Goal: Task Accomplishment & Management: Use online tool/utility

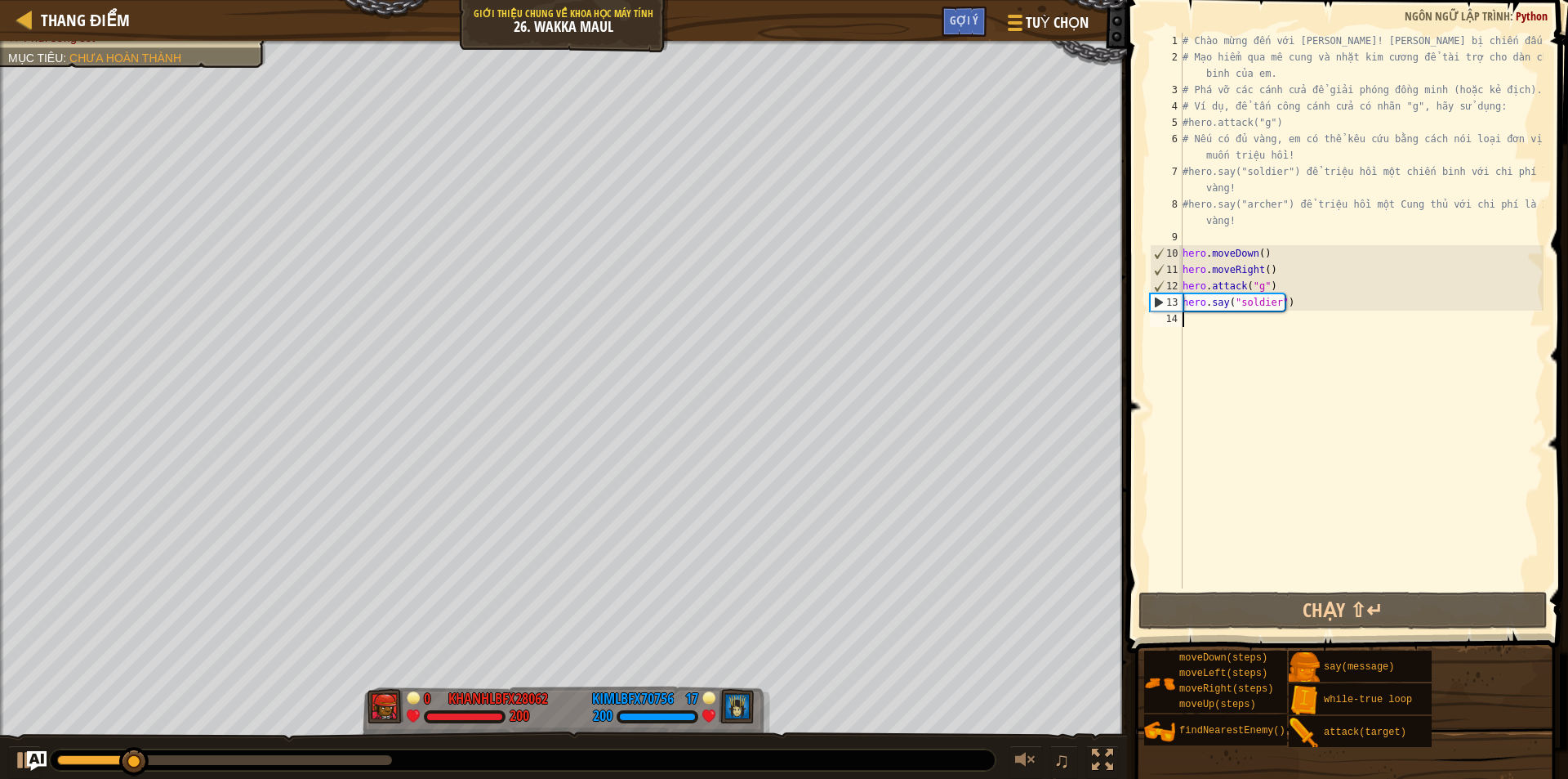
click at [1212, 324] on div "# Chào mừng đến với Wakka Maul! Chuẩn bị chiến đấu! # Mạo hiểm qua mê cung và n…" at bounding box center [1361, 327] width 364 height 589
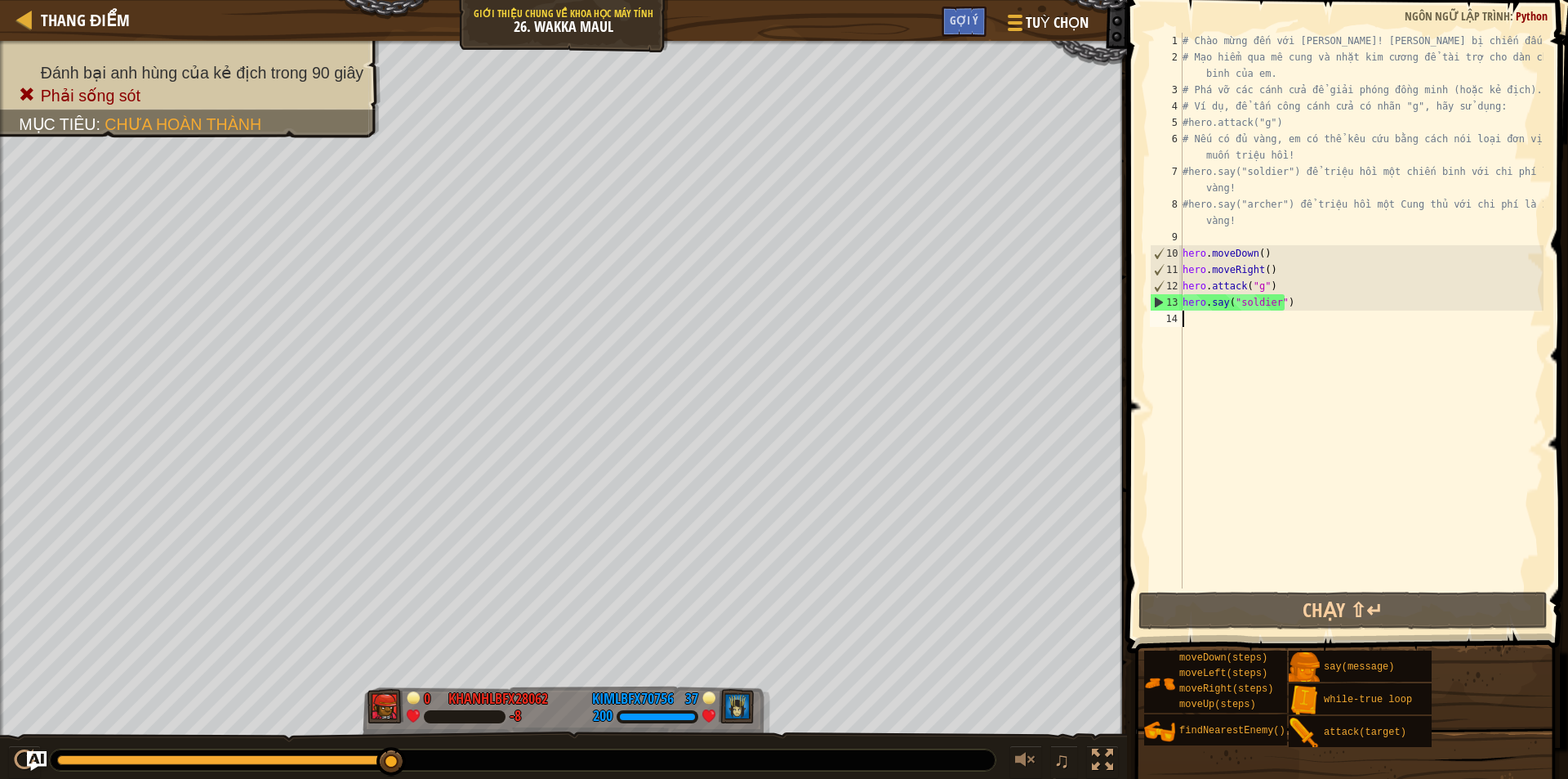
click at [1209, 337] on div "# Chào mừng đến với Wakka Maul! Chuẩn bị chiến đấu! # Mạo hiểm qua mê cung và n…" at bounding box center [1361, 327] width 364 height 589
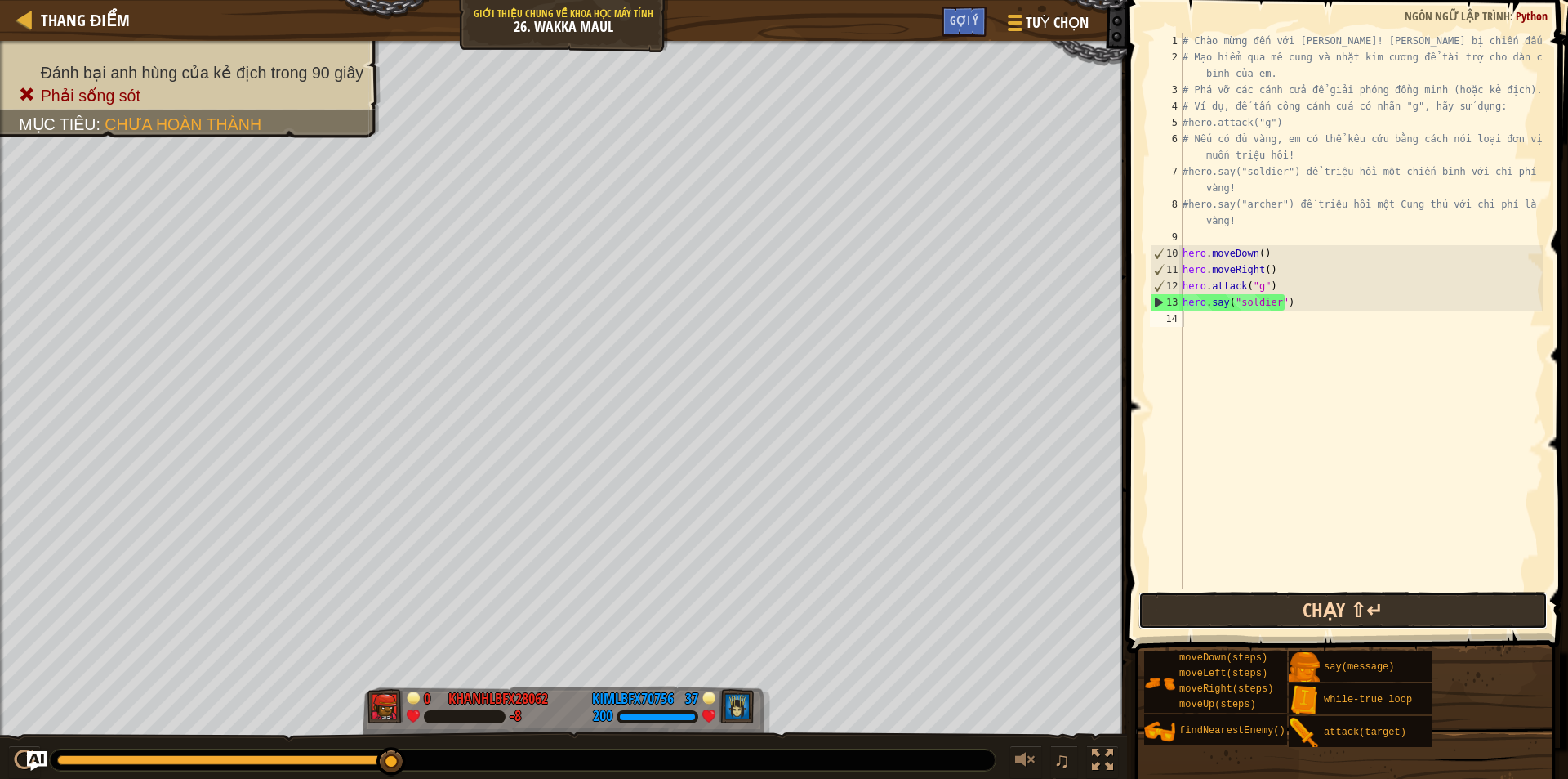
click at [1237, 600] on button "Chạy ⇧↵" at bounding box center [1344, 611] width 409 height 37
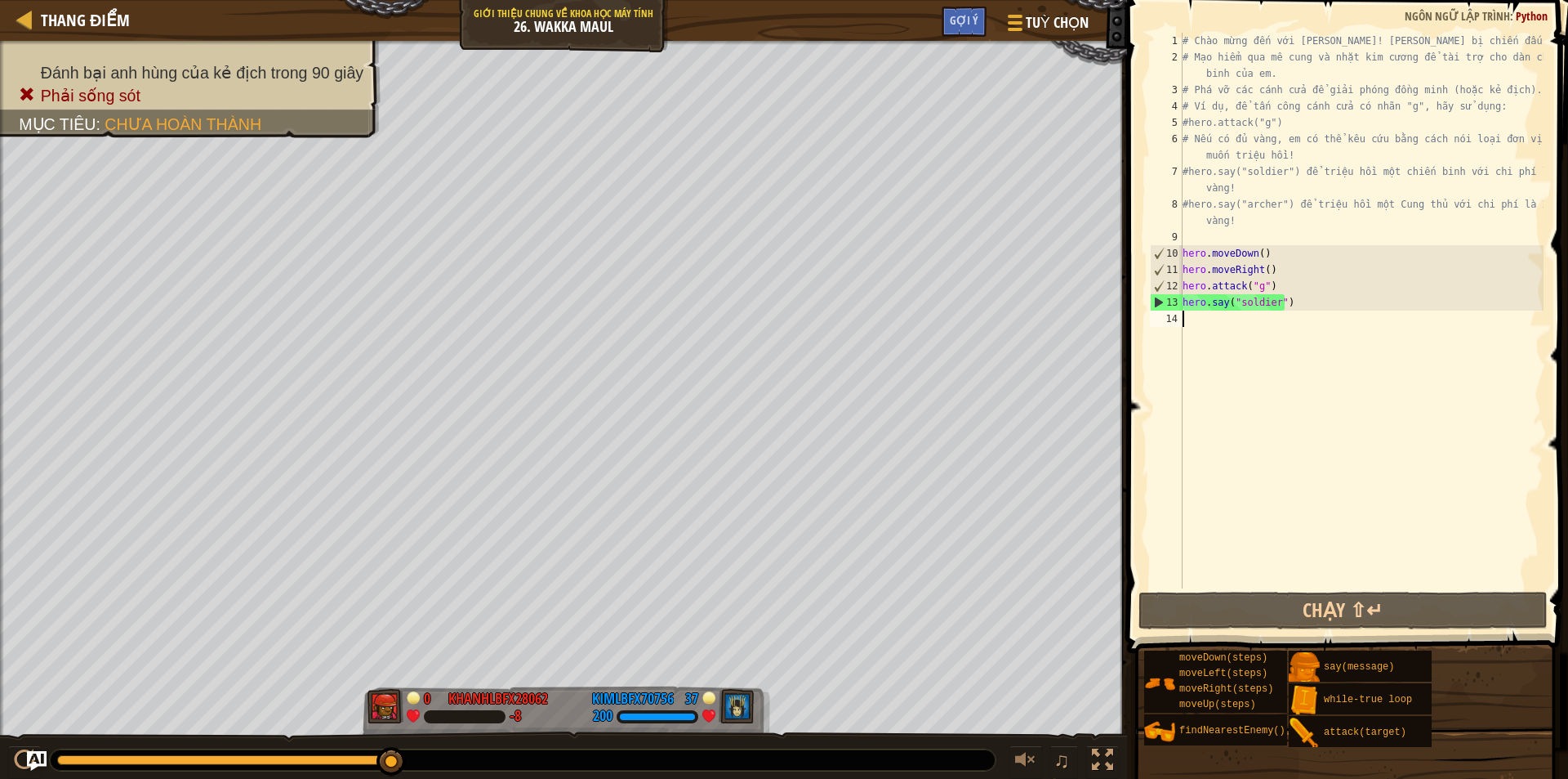
type textarea "h"
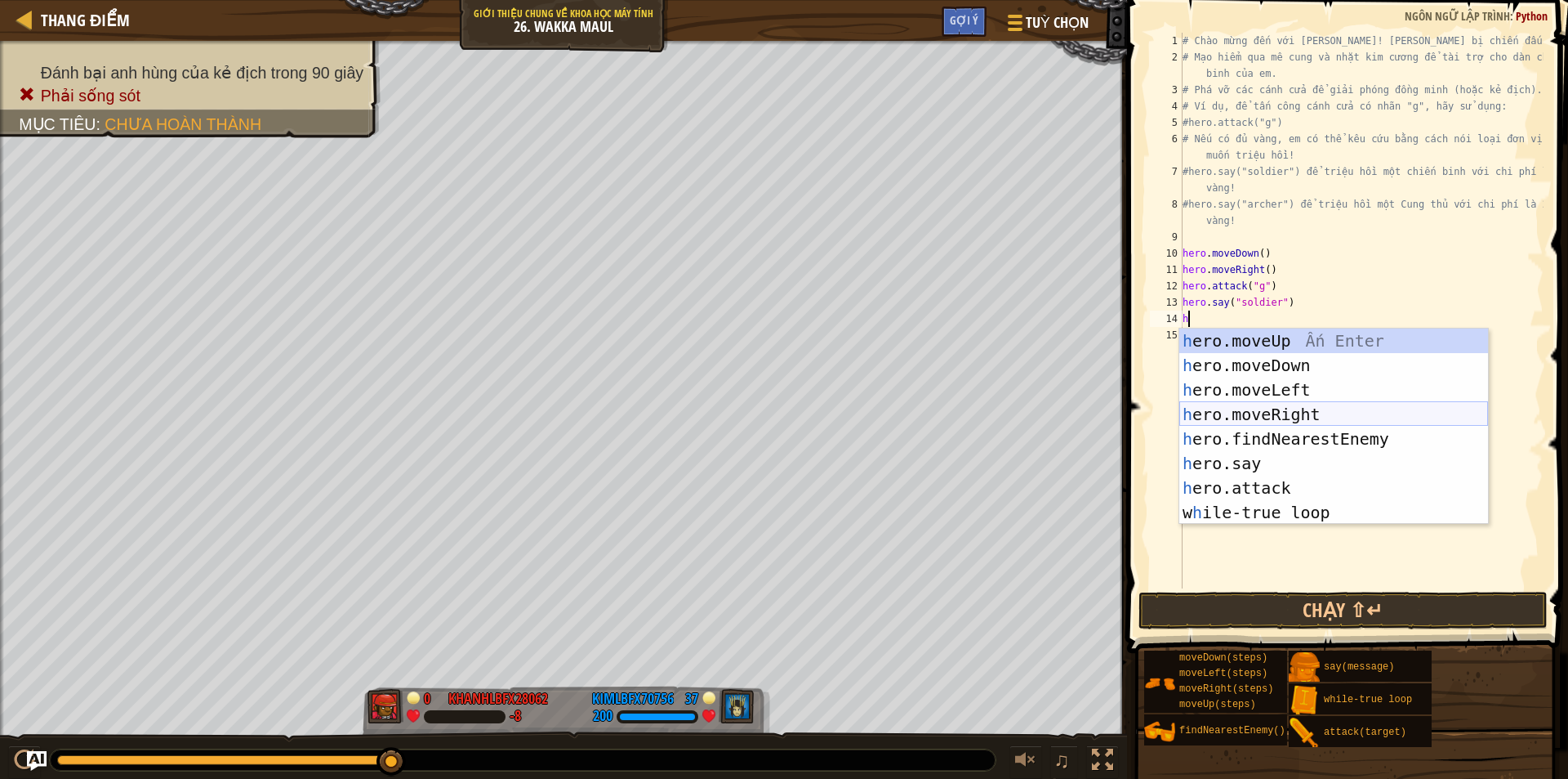
click at [1299, 422] on div "h ero.moveUp Ấn Enter h ero.moveDown Ấn Enter h ero.moveLeft Ấn Enter h ero.mov…" at bounding box center [1334, 451] width 309 height 245
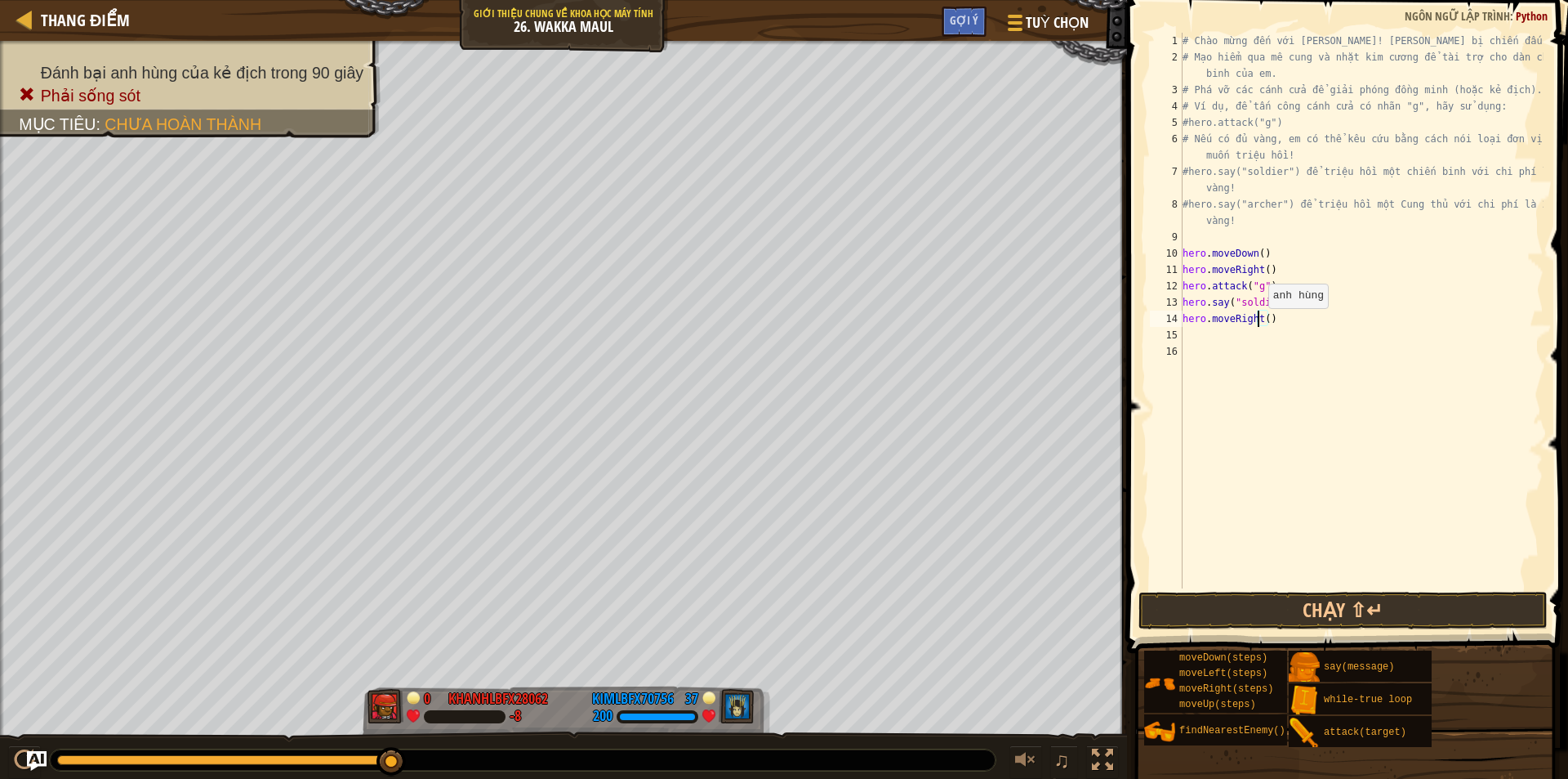
click at [1261, 324] on div "# Chào mừng đến với Wakka Maul! Chuẩn bị chiến đấu! # Mạo hiểm qua mê cung và n…" at bounding box center [1361, 327] width 364 height 589
click at [1257, 612] on button "Chạy ⇧↵" at bounding box center [1344, 611] width 409 height 37
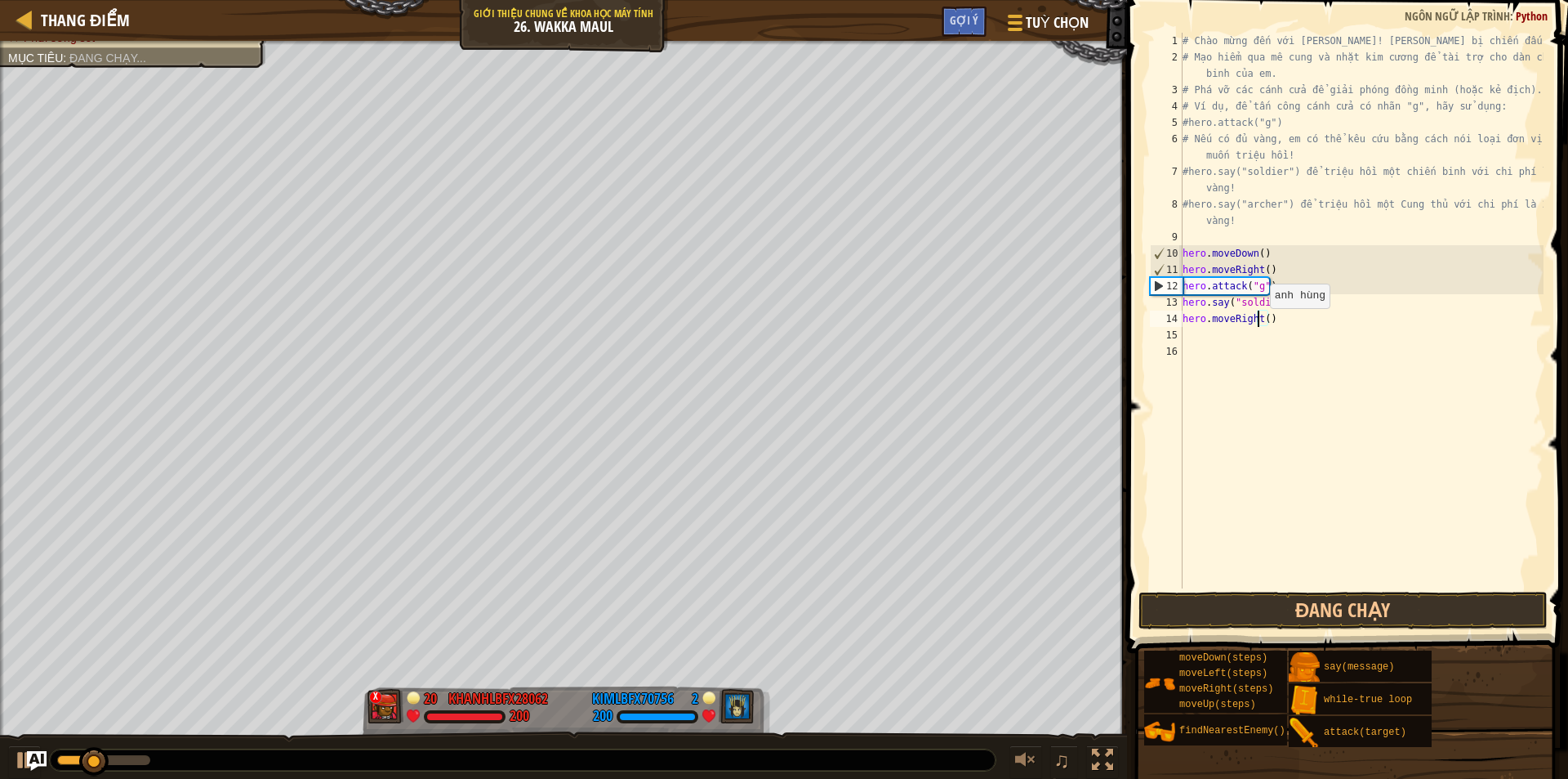
click at [1263, 324] on div "# Chào mừng đến với Wakka Maul! Chuẩn bị chiến đấu! # Mạo hiểm qua mê cung và n…" at bounding box center [1361, 327] width 364 height 589
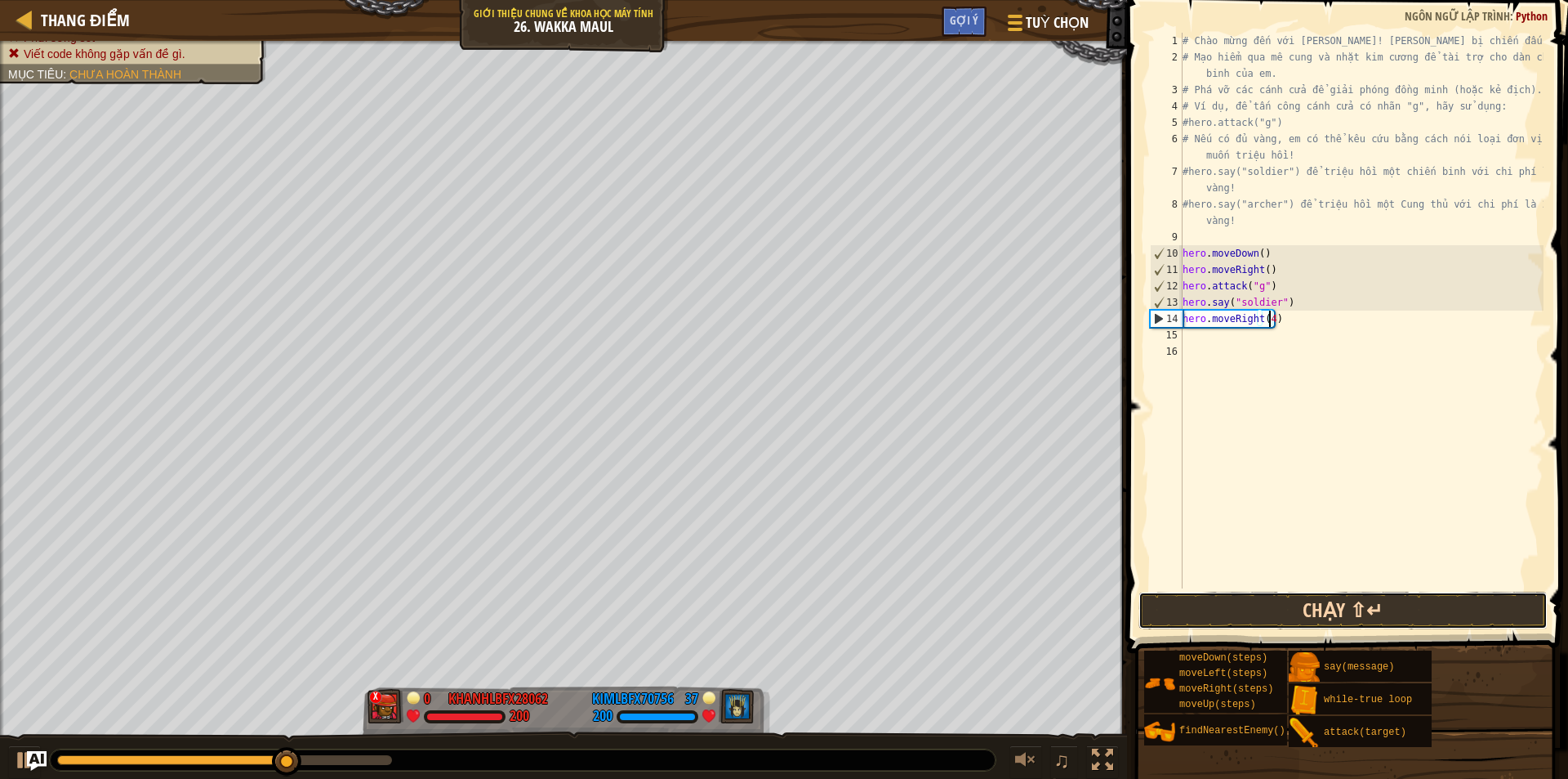
click at [1237, 616] on button "Chạy ⇧↵" at bounding box center [1344, 611] width 409 height 37
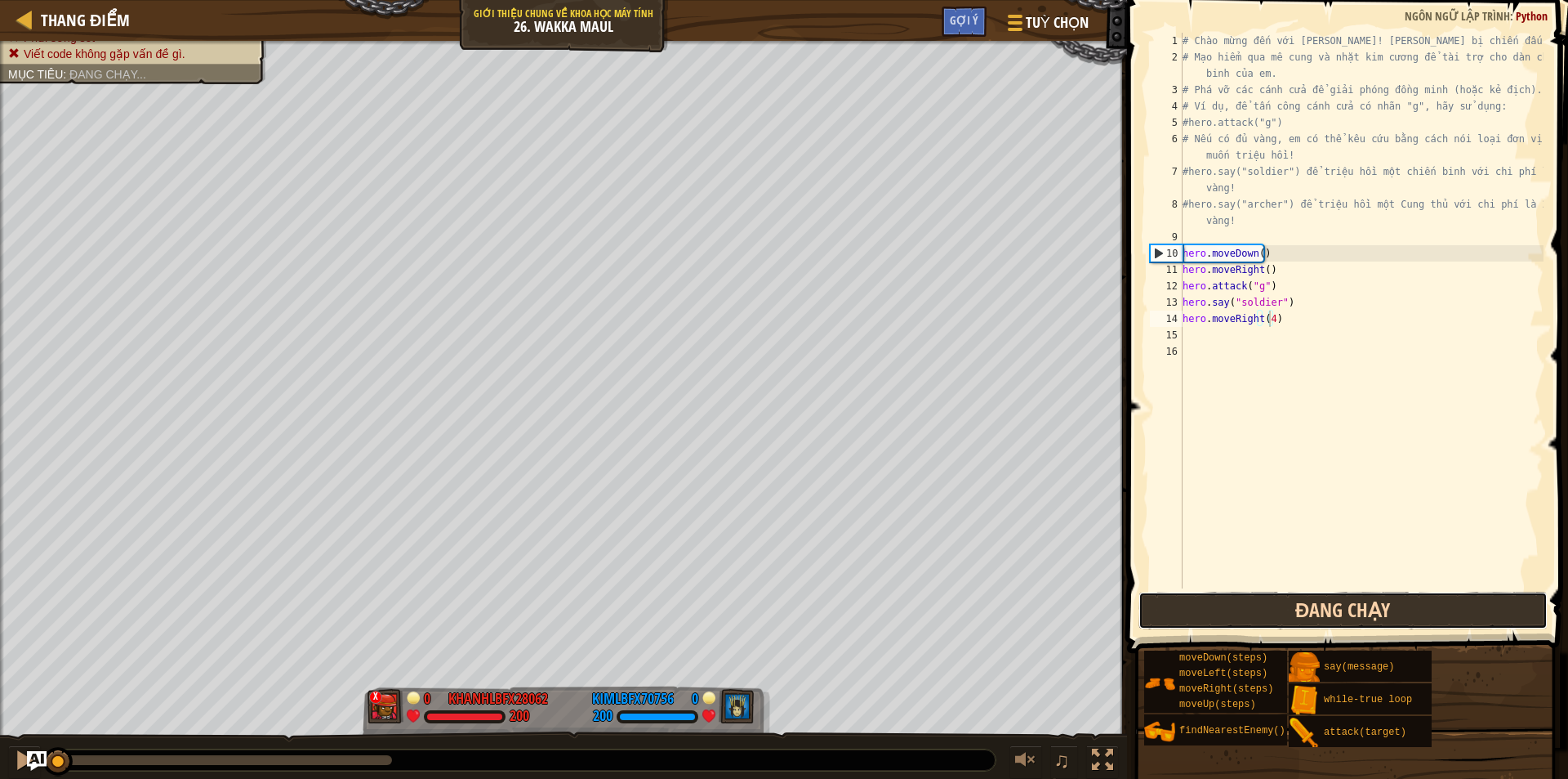
click at [1237, 616] on button "Đang chạy" at bounding box center [1344, 611] width 409 height 37
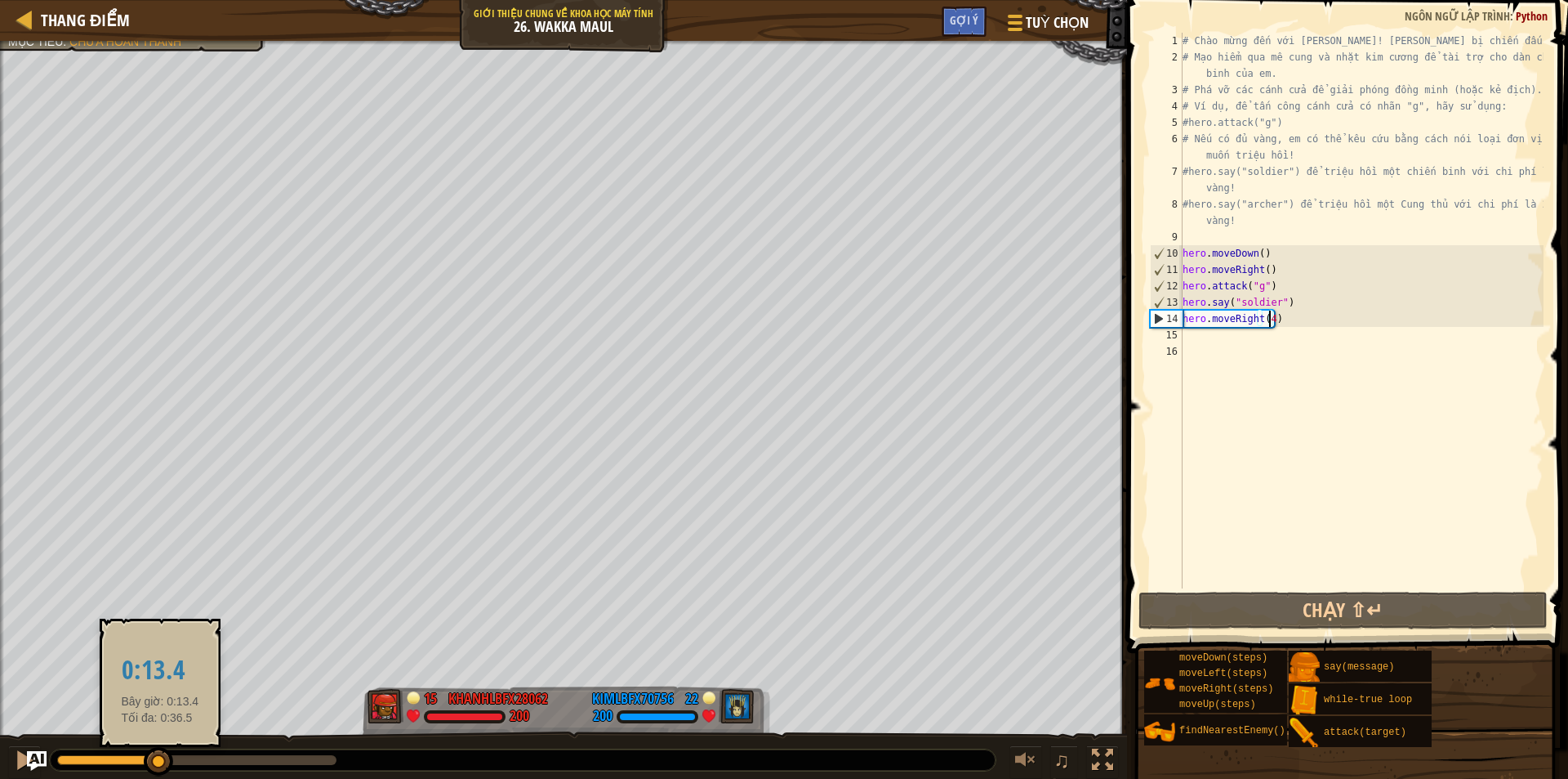
click at [160, 756] on div at bounding box center [197, 760] width 280 height 10
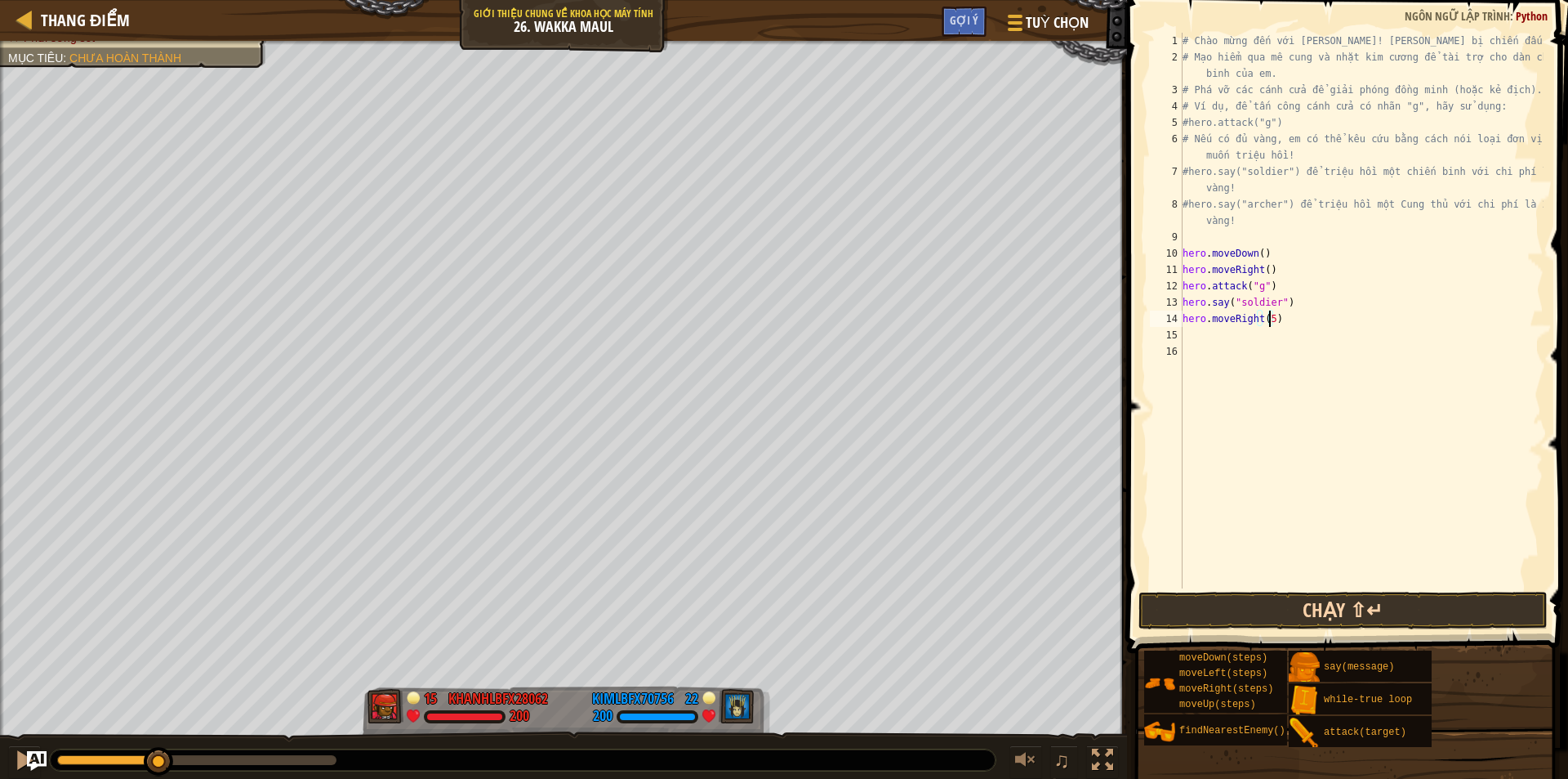
type textarea "hero.moveRight(5)"
click at [1350, 602] on button "Chạy ⇧↵" at bounding box center [1344, 611] width 409 height 37
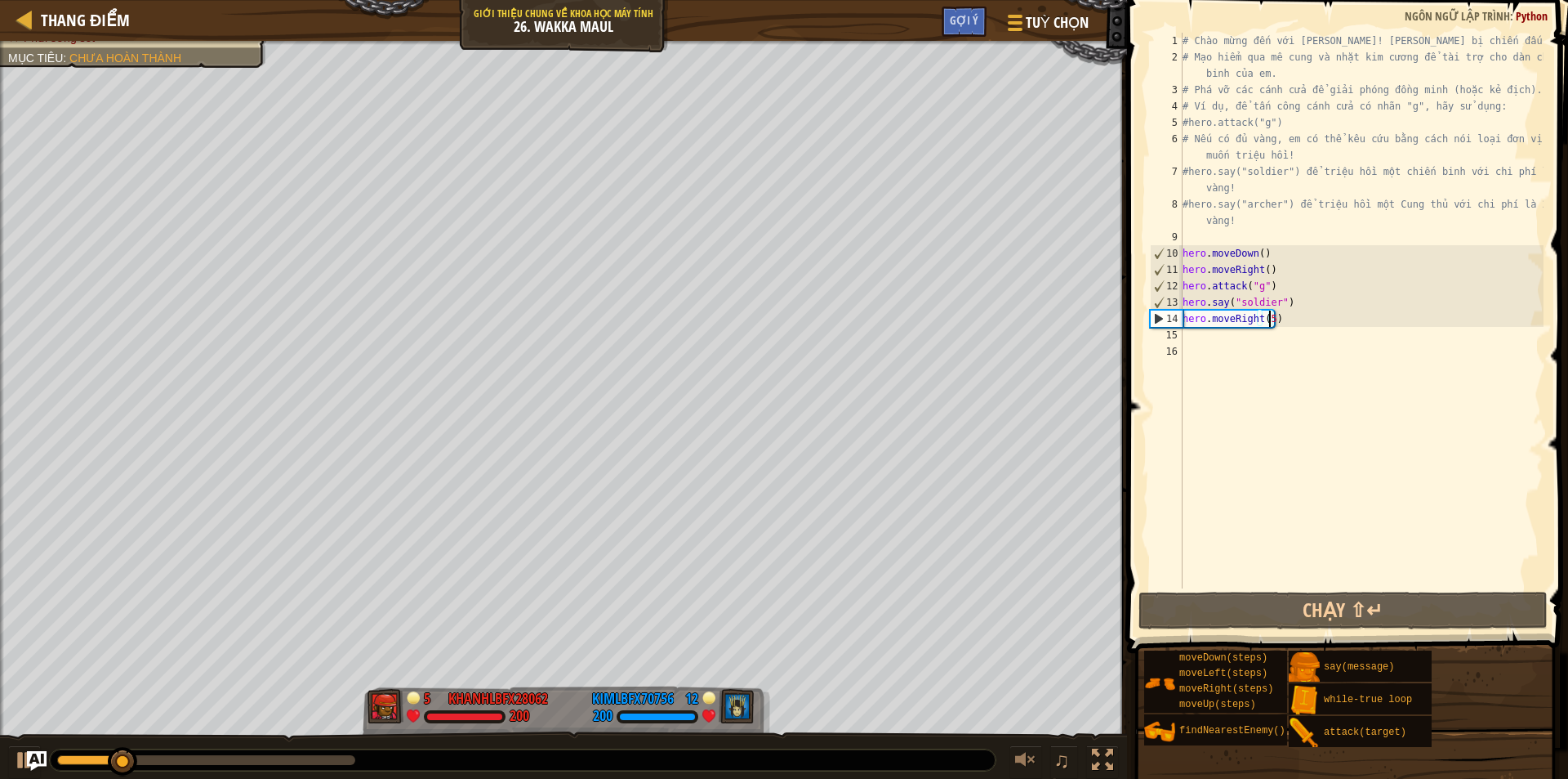
click at [1244, 337] on div "# Chào mừng đến với Wakka Maul! Chuẩn bị chiến đấu! # Mạo hiểm qua mê cung và n…" at bounding box center [1361, 327] width 364 height 589
type textarea "h"
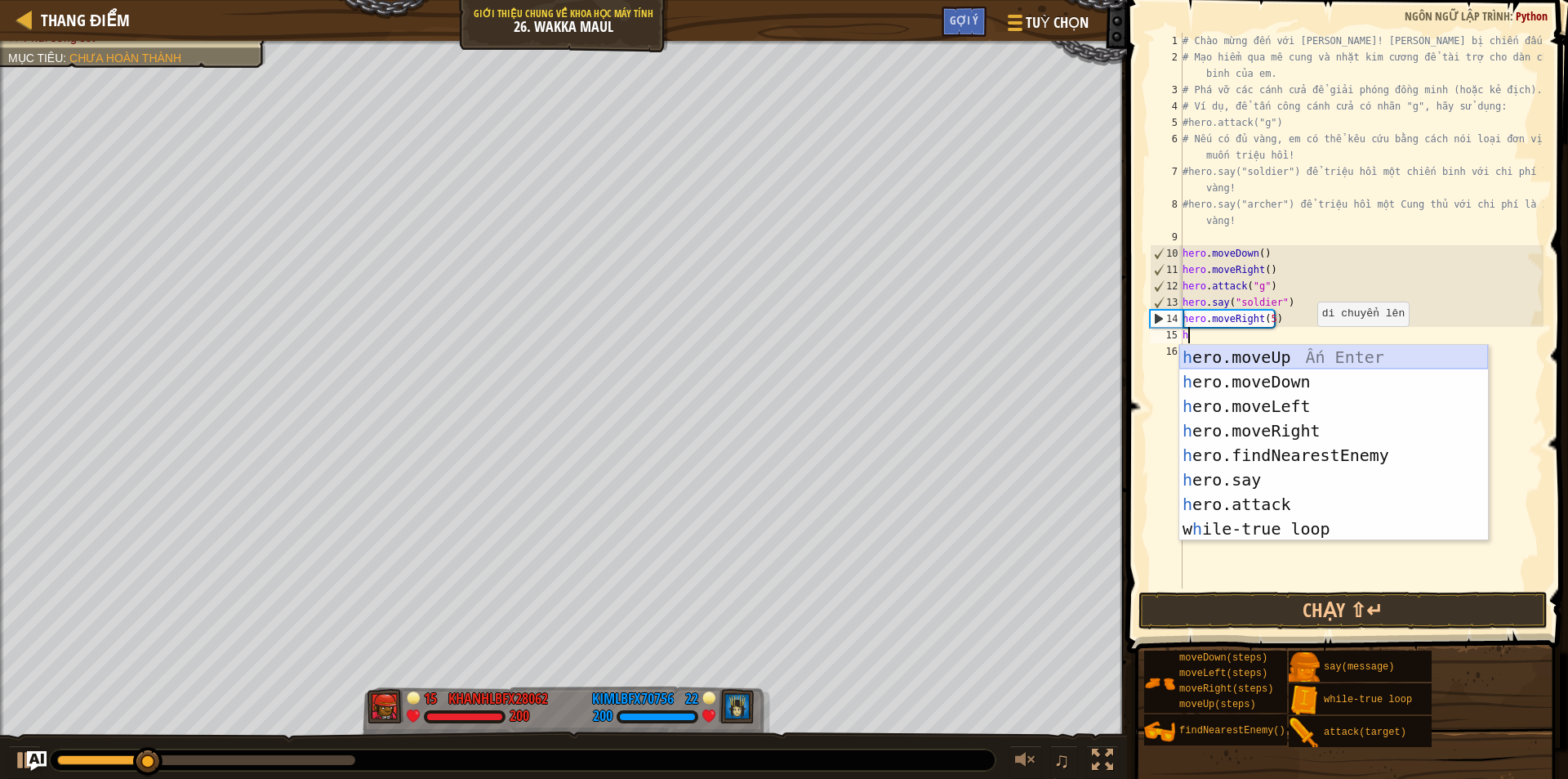
click at [1303, 348] on div "h ero.moveUp Ấn Enter h ero.moveDown Ấn Enter h ero.moveLeft Ấn Enter h ero.mov…" at bounding box center [1334, 467] width 309 height 245
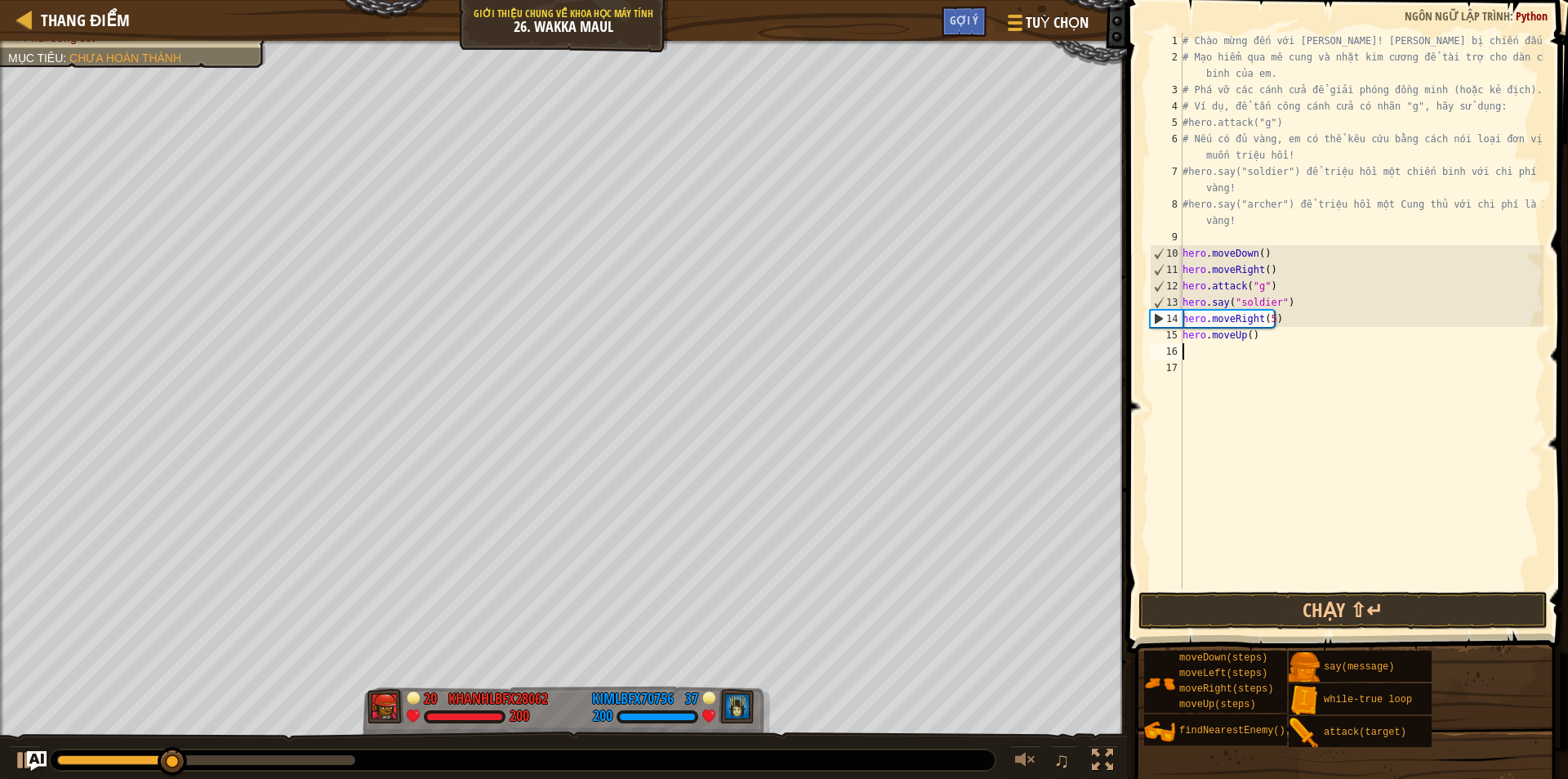
click at [1214, 350] on div "# Chào mừng đến với Wakka Maul! Chuẩn bị chiến đấu! # Mạo hiểm qua mê cung và n…" at bounding box center [1361, 327] width 364 height 589
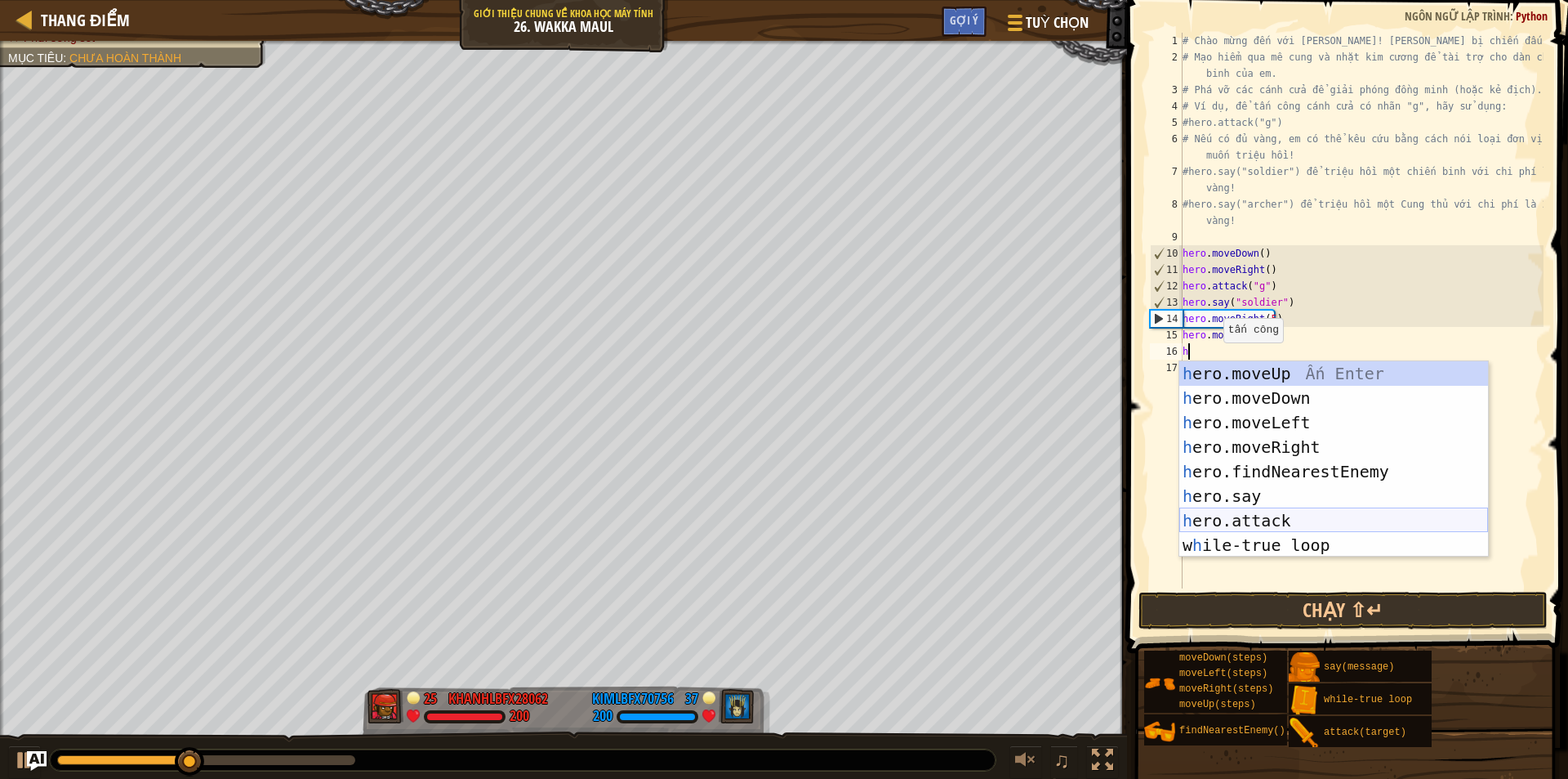
click at [1284, 515] on div "h ero.moveUp Ấn Enter h ero.moveDown Ấn Enter h ero.moveLeft Ấn Enter h ero.mov…" at bounding box center [1334, 484] width 309 height 245
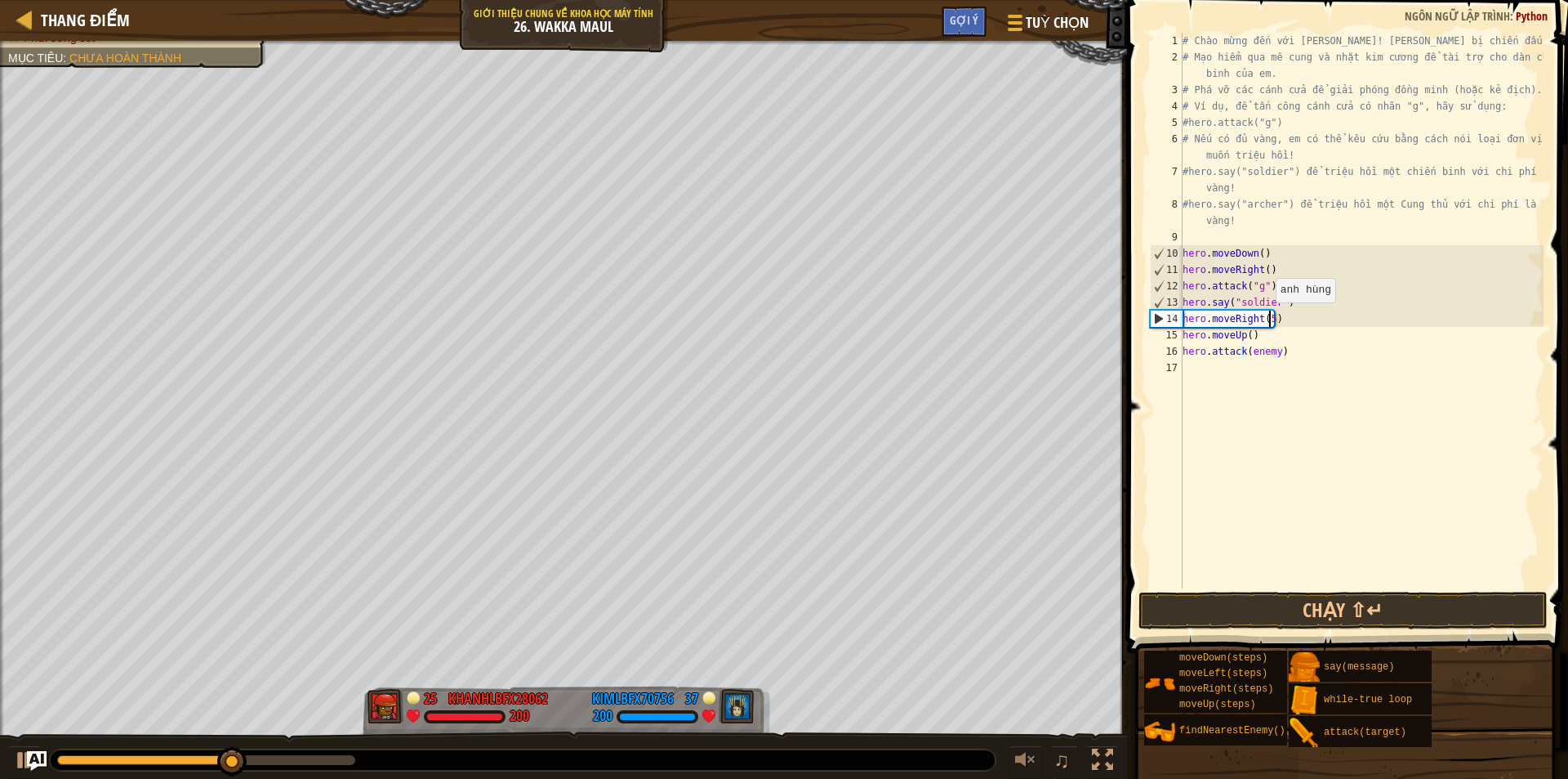
click at [1268, 320] on div "# Chào mừng đến với Wakka Maul! Chuẩn bị chiến đấu! # Mạo hiểm qua mê cung và n…" at bounding box center [1361, 327] width 364 height 589
click at [1244, 334] on div "# Chào mừng đến với Wakka Maul! Chuẩn bị chiến đấu! # Mạo hiểm qua mê cung và n…" at bounding box center [1361, 327] width 364 height 589
click at [1246, 336] on div "# Chào mừng đến với Wakka Maul! Chuẩn bị chiến đấu! # Mạo hiểm qua mê cung và n…" at bounding box center [1361, 327] width 364 height 589
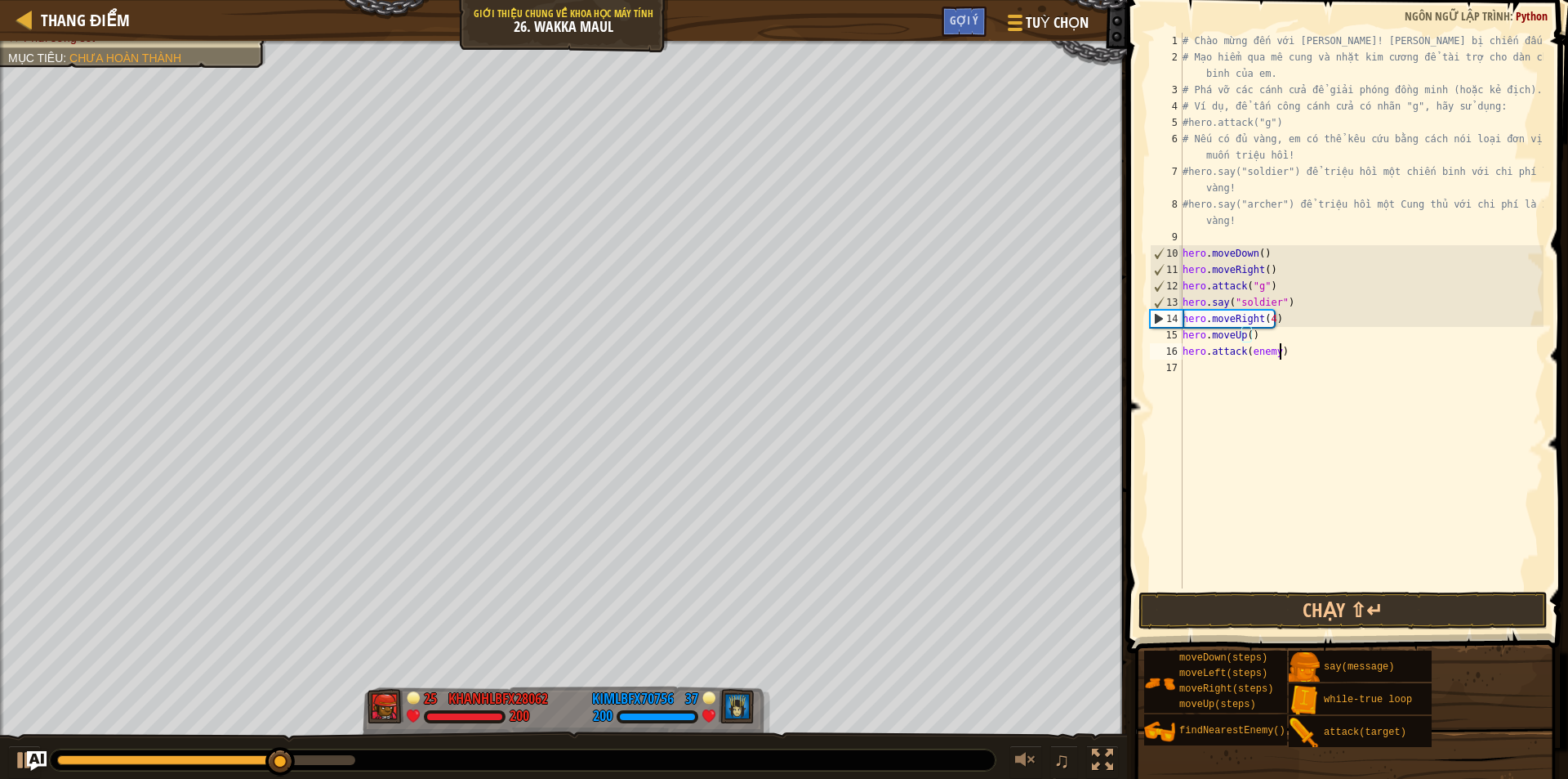
click at [1282, 352] on div "# Chào mừng đến với Wakka Maul! Chuẩn bị chiến đấu! # Mạo hiểm qua mê cung và n…" at bounding box center [1361, 327] width 364 height 589
click at [1274, 355] on div "# Chào mừng đến với Wakka Maul! Chuẩn bị chiến đấu! # Mạo hiểm qua mê cung và n…" at bounding box center [1361, 327] width 364 height 589
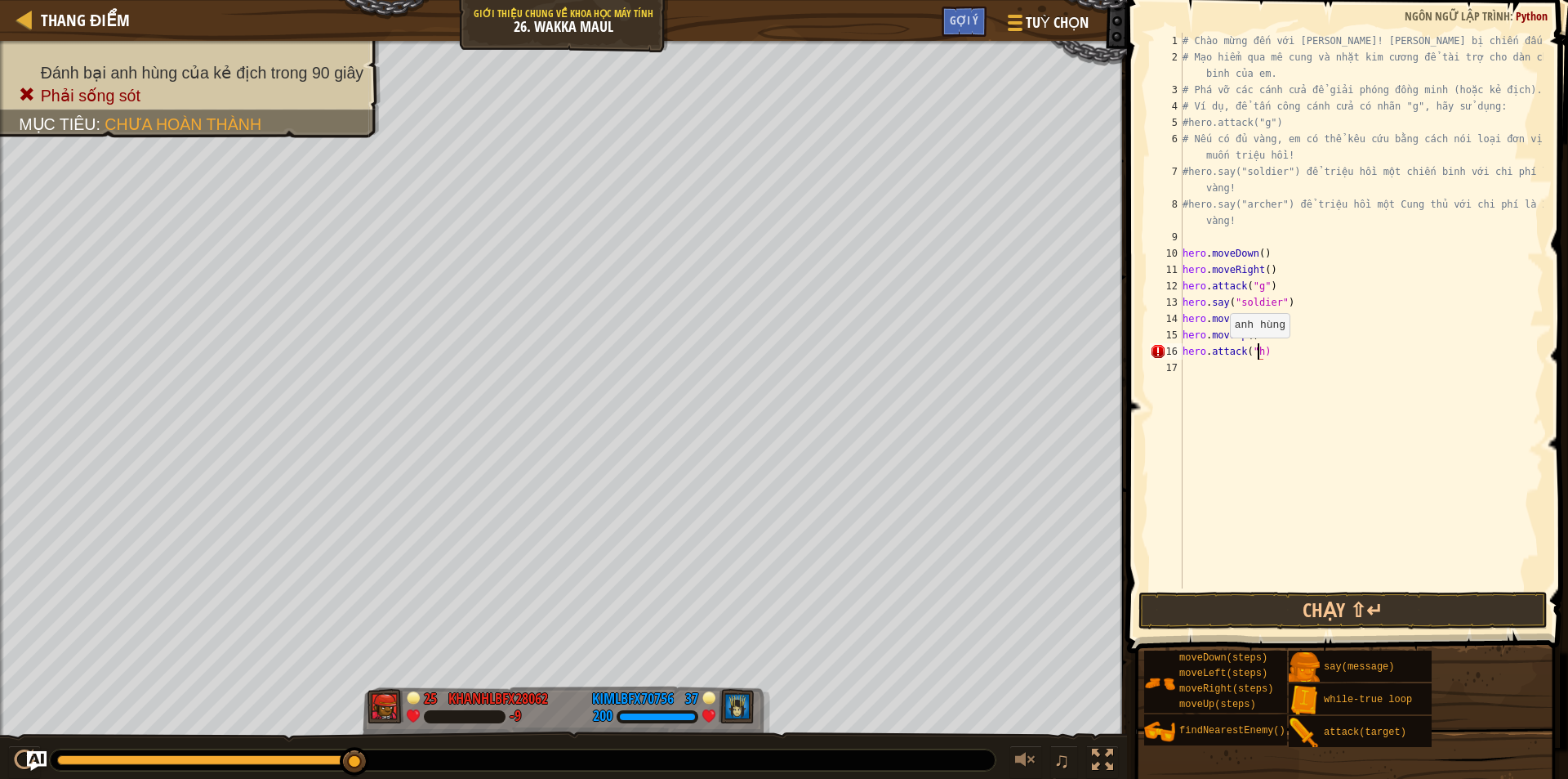
scroll to position [7, 6]
type textarea "hero.attack("h")"
click at [1220, 366] on div "# Chào mừng đến với Wakka Maul! Chuẩn bị chiến đấu! # Mạo hiểm qua mê cung và n…" at bounding box center [1361, 327] width 364 height 589
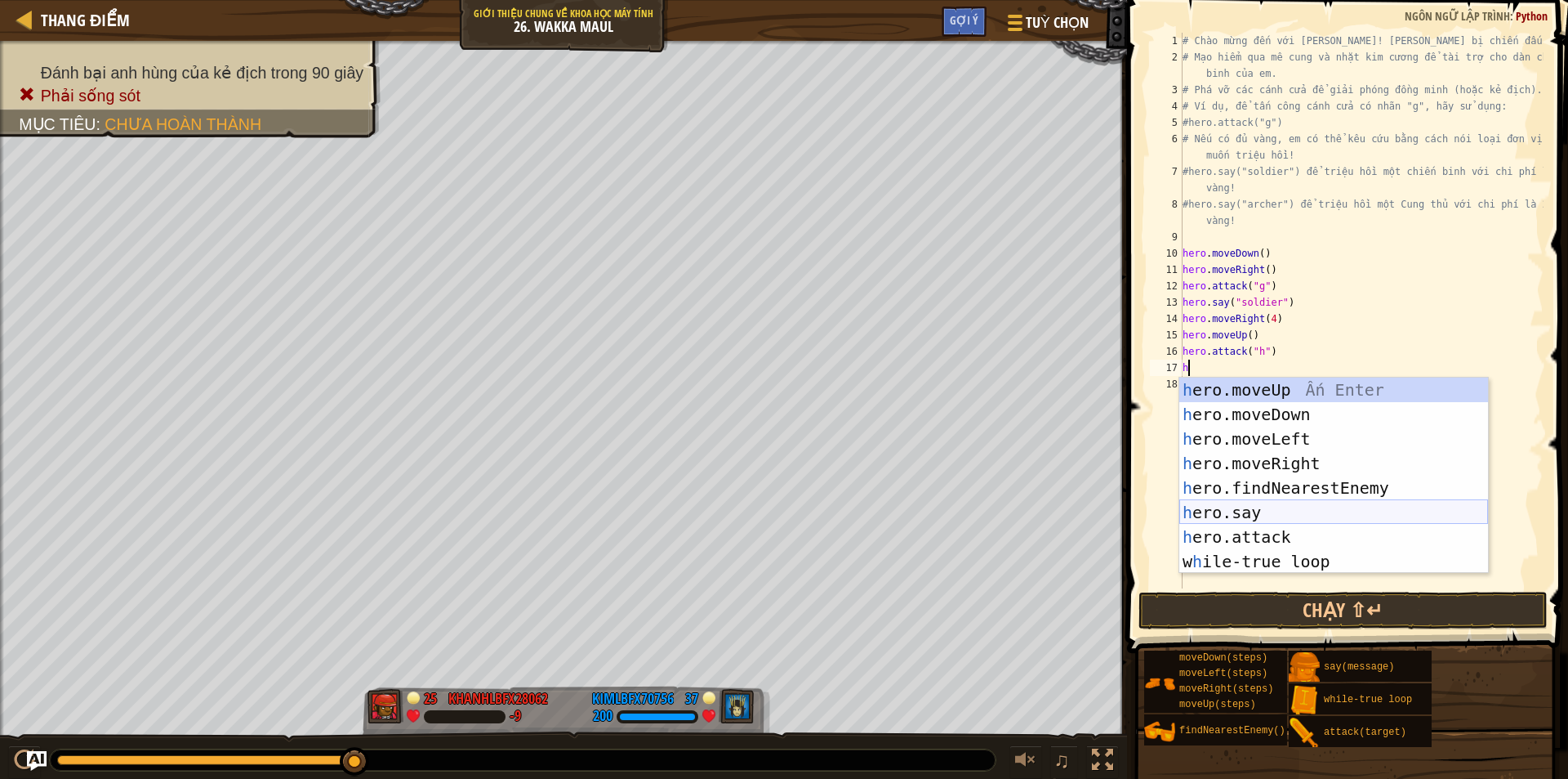
click at [1222, 519] on div "h ero.moveUp Ấn Enter h ero.moveDown Ấn Enter h ero.moveLeft Ấn Enter h ero.mov…" at bounding box center [1334, 499] width 309 height 245
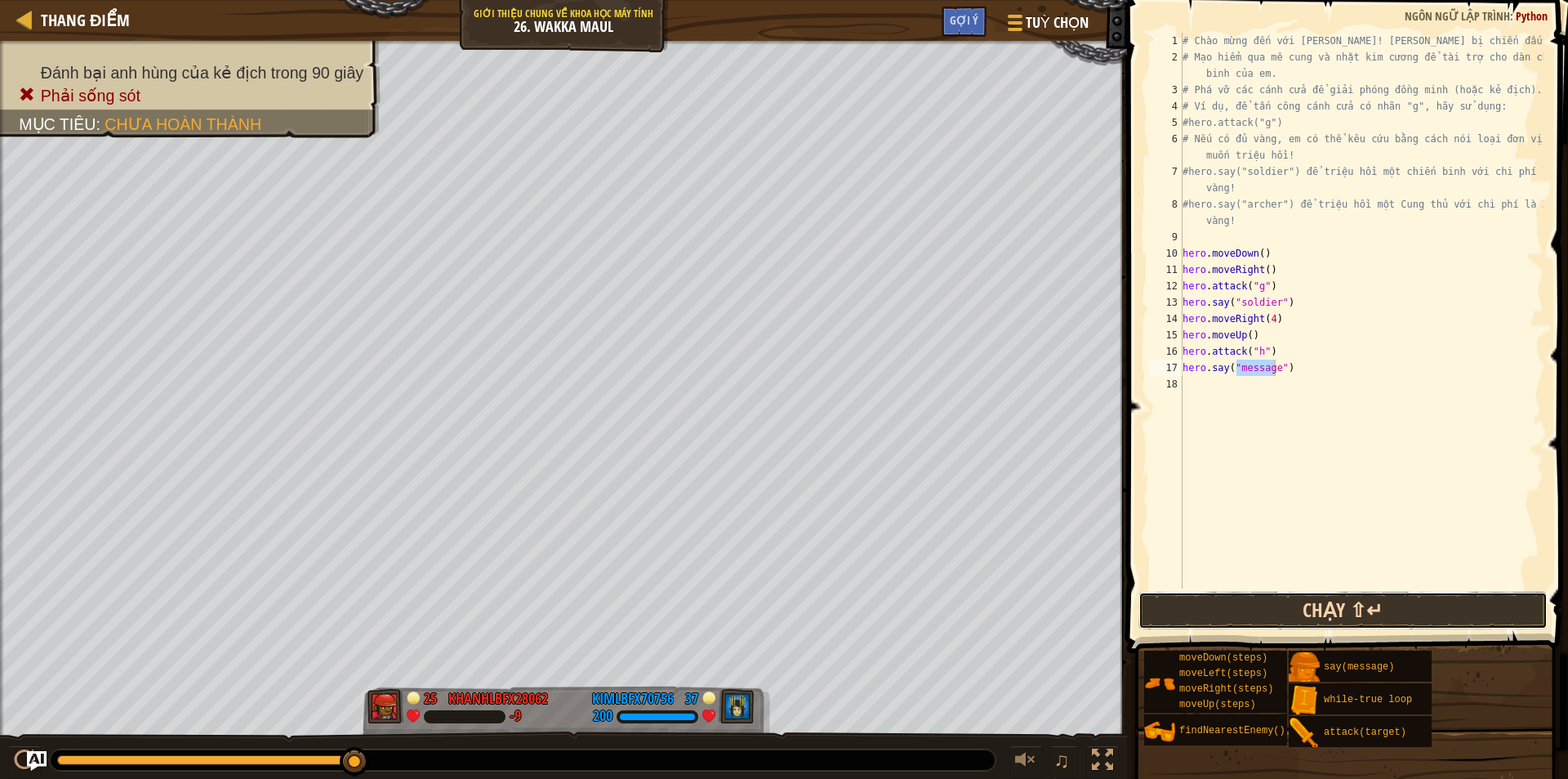
click at [1321, 617] on button "Chạy ⇧↵" at bounding box center [1344, 611] width 409 height 37
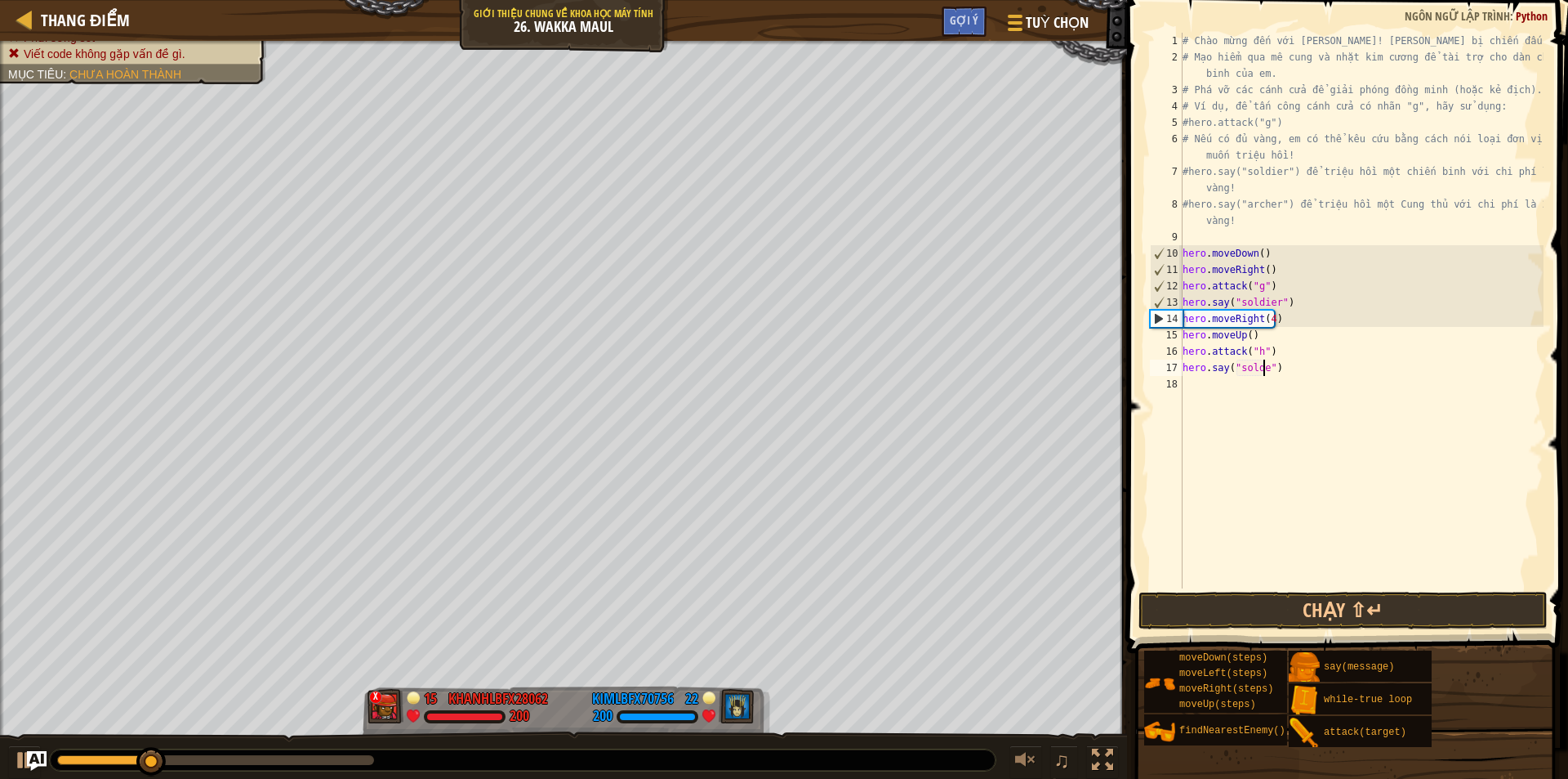
scroll to position [7, 7]
click at [1258, 373] on div "# Chào mừng đến với Wakka Maul! Chuẩn bị chiến đấu! # Mạo hiểm qua mê cung và n…" at bounding box center [1361, 327] width 364 height 589
type textarea "hero.say("soldier")"
click at [1264, 389] on div "# Chào mừng đến với Wakka Maul! Chuẩn bị chiến đấu! # Mạo hiểm qua mê cung và n…" at bounding box center [1361, 327] width 364 height 589
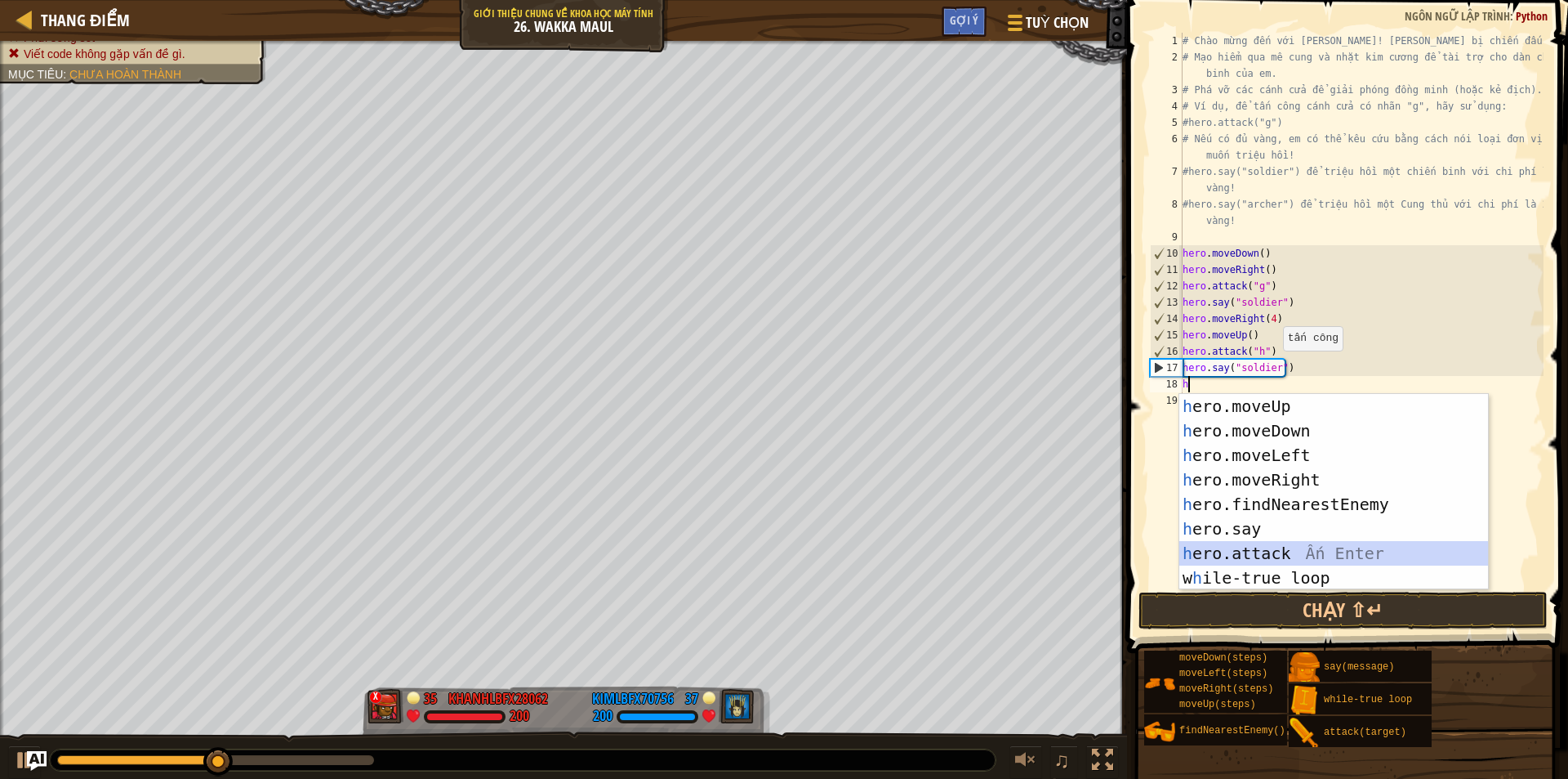
click at [1255, 553] on div "h ero.moveUp Ấn Enter h ero.moveDown Ấn Enter h ero.moveLeft Ấn Enter h ero.mov…" at bounding box center [1334, 516] width 309 height 245
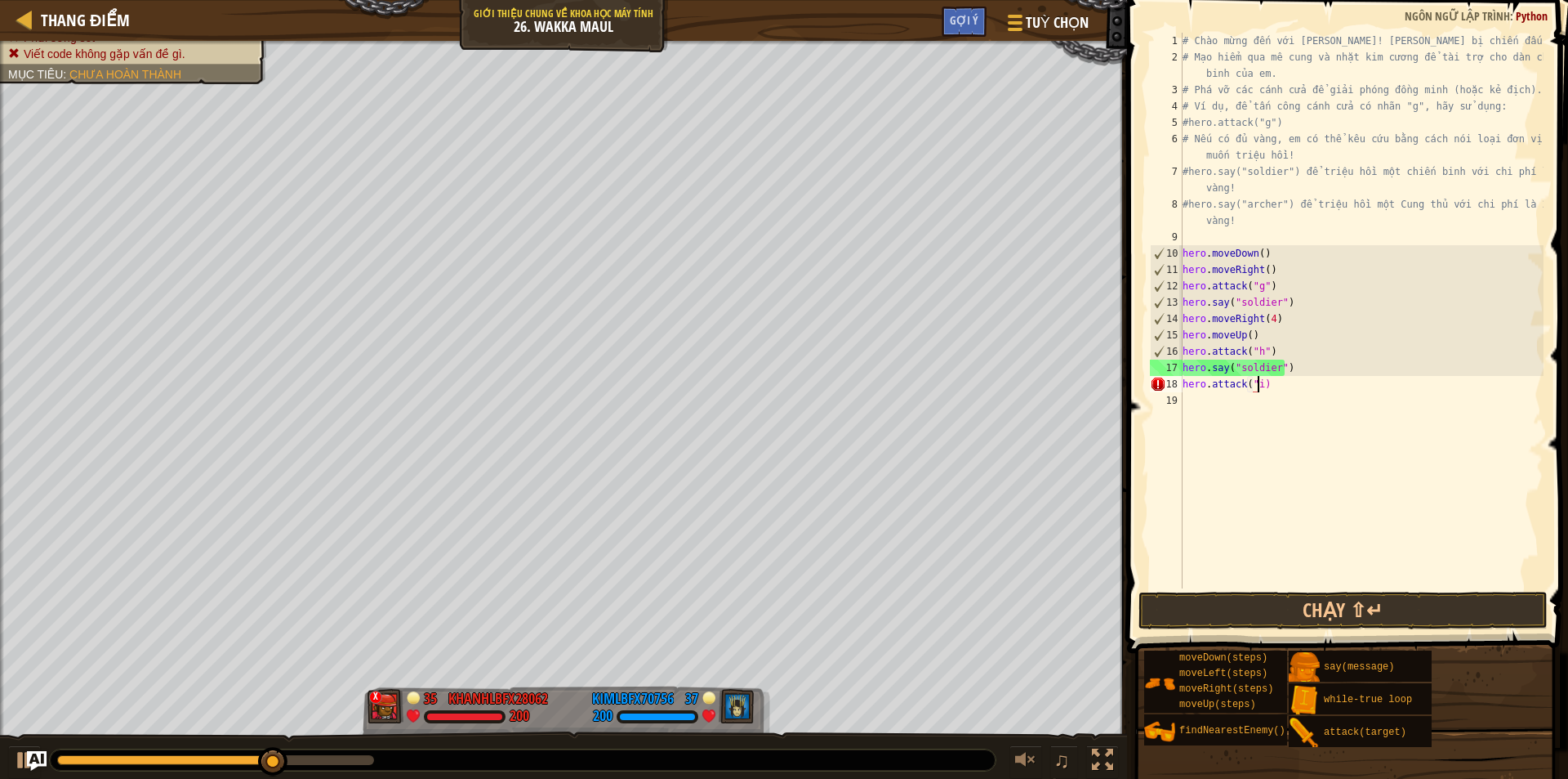
scroll to position [7, 6]
type textarea "hero.attack("i")"
click at [1273, 402] on div "# Chào mừng đến với Wakka Maul! Chuẩn bị chiến đấu! # Mạo hiểm qua mê cung và n…" at bounding box center [1361, 327] width 364 height 589
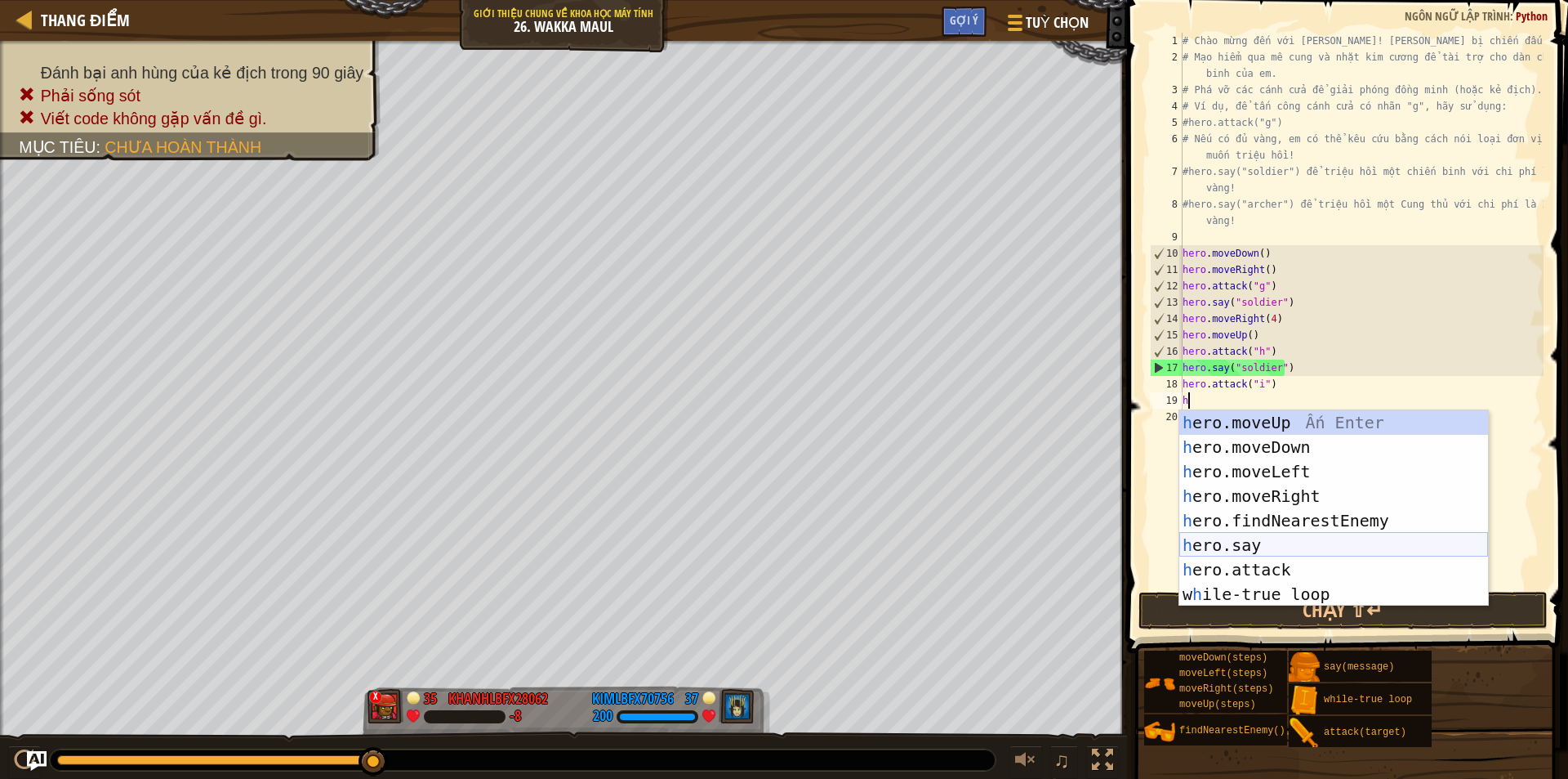
click at [1286, 543] on div "h ero.moveUp Ấn Enter h ero.moveDown Ấn Enter h ero.moveLeft Ấn Enter h ero.mov…" at bounding box center [1334, 533] width 309 height 245
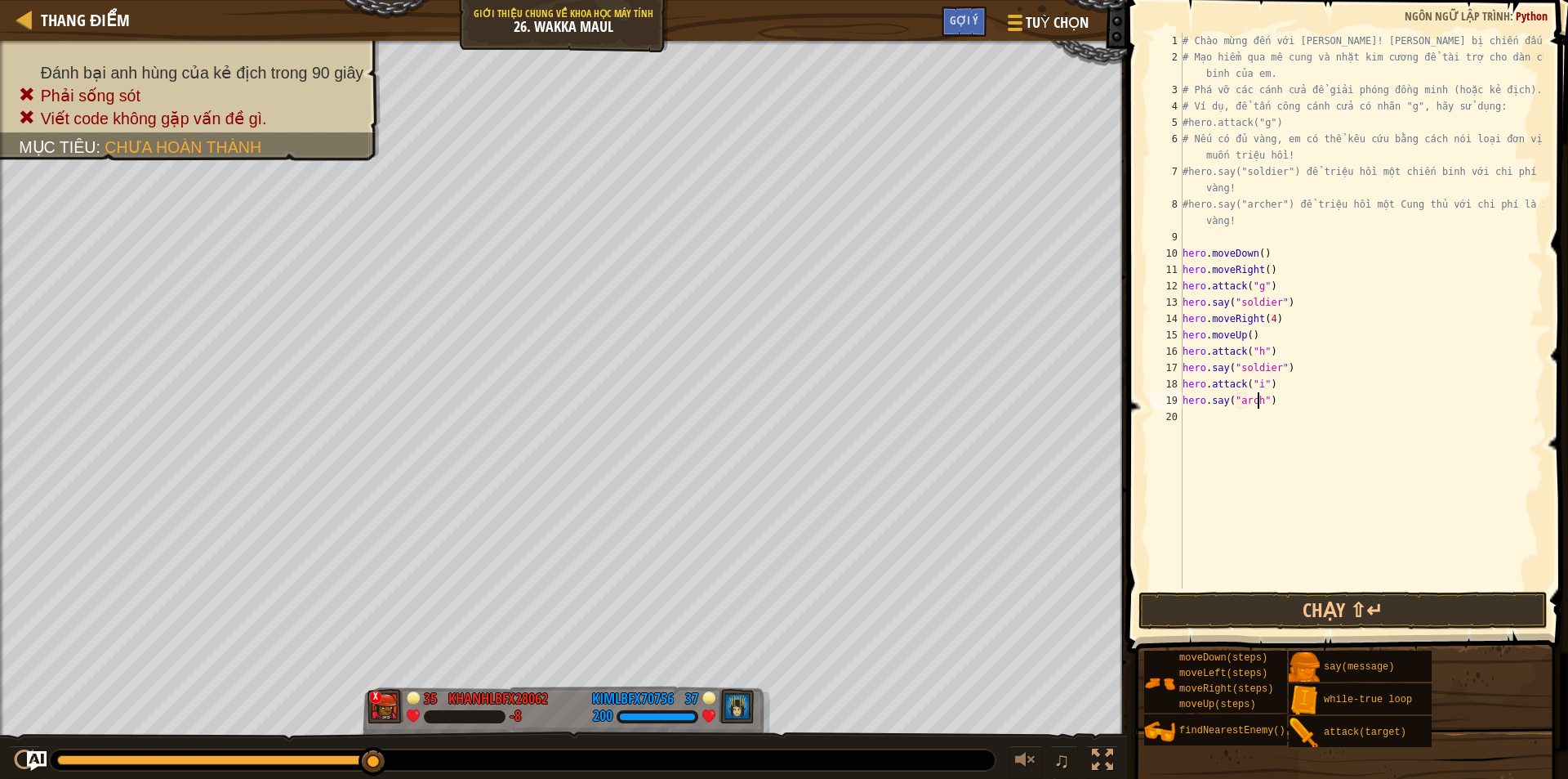
scroll to position [7, 7]
type textarea "hero.say("archer")"
click at [1224, 422] on div "# Chào mừng đến với Wakka Maul! Chuẩn bị chiến đấu! # Mạo hiểm qua mê cung và n…" at bounding box center [1361, 327] width 364 height 589
type textarea "h"
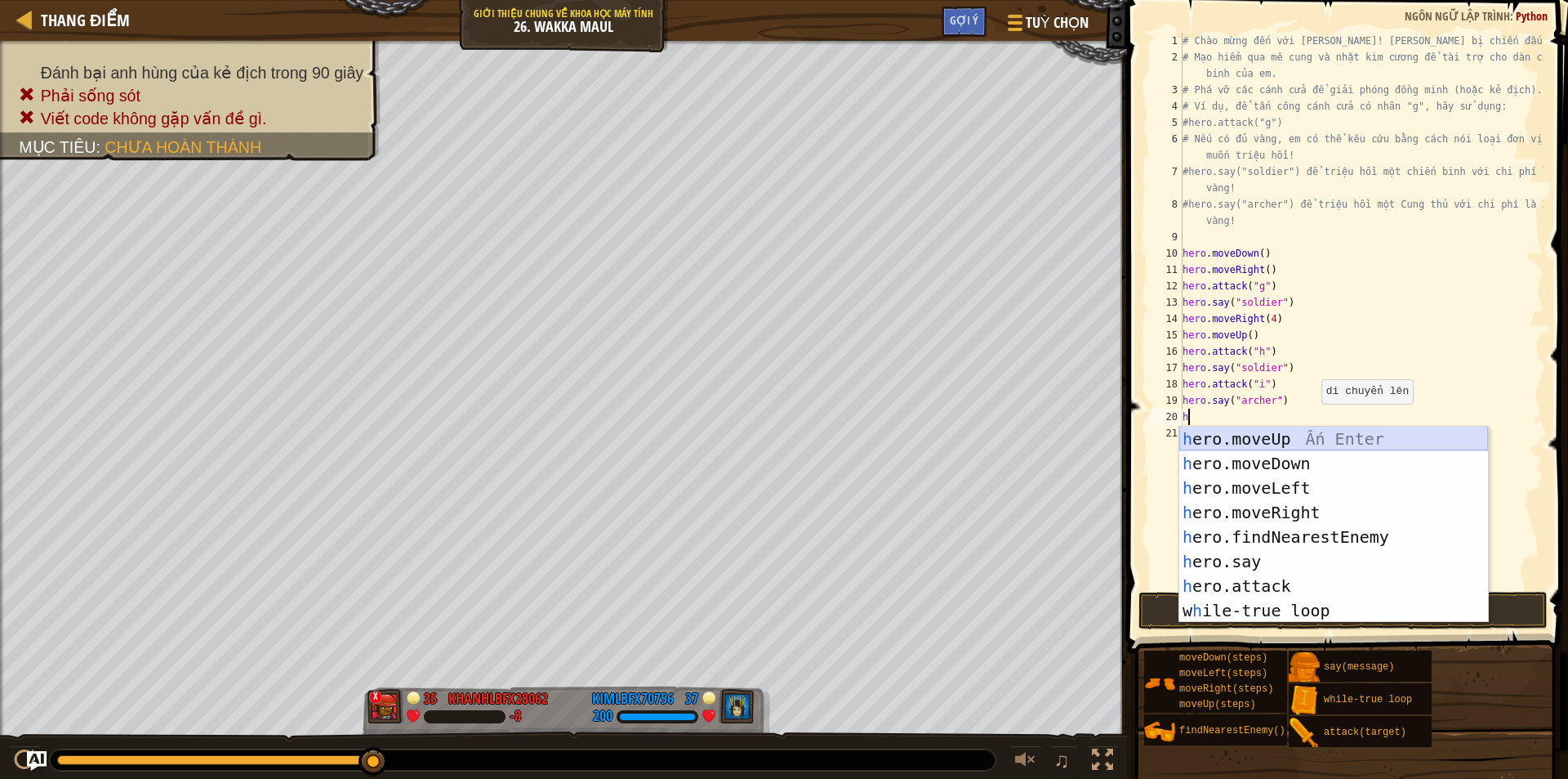
click at [1308, 432] on div "h ero.moveUp Ấn Enter h ero.moveDown Ấn Enter h ero.moveLeft Ấn Enter h ero.mov…" at bounding box center [1334, 549] width 309 height 245
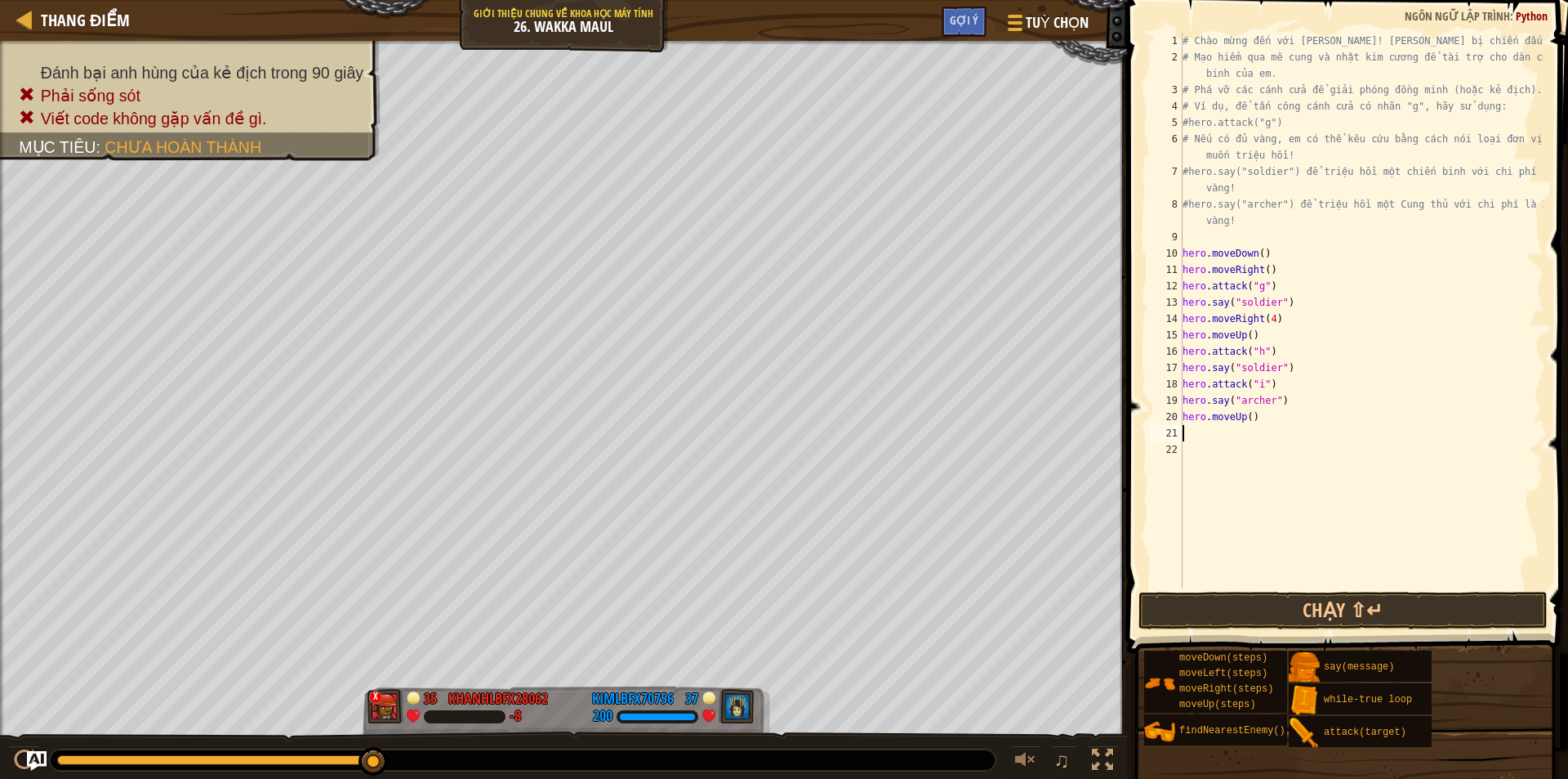
type textarea "h"
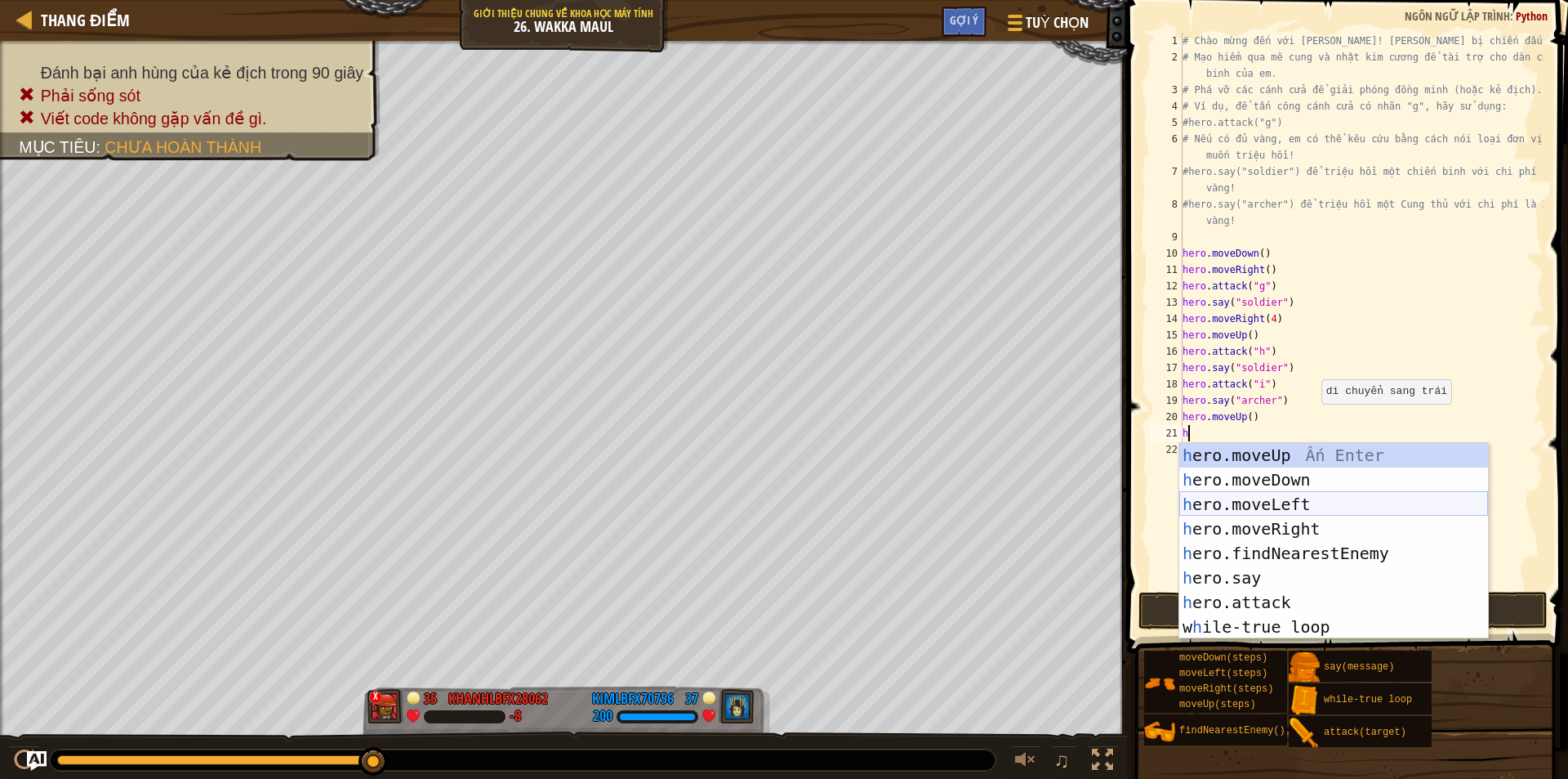
click at [1290, 507] on div "h ero.moveUp Ấn Enter h ero.moveDown Ấn Enter h ero.moveLeft Ấn Enter h ero.mov…" at bounding box center [1334, 565] width 309 height 245
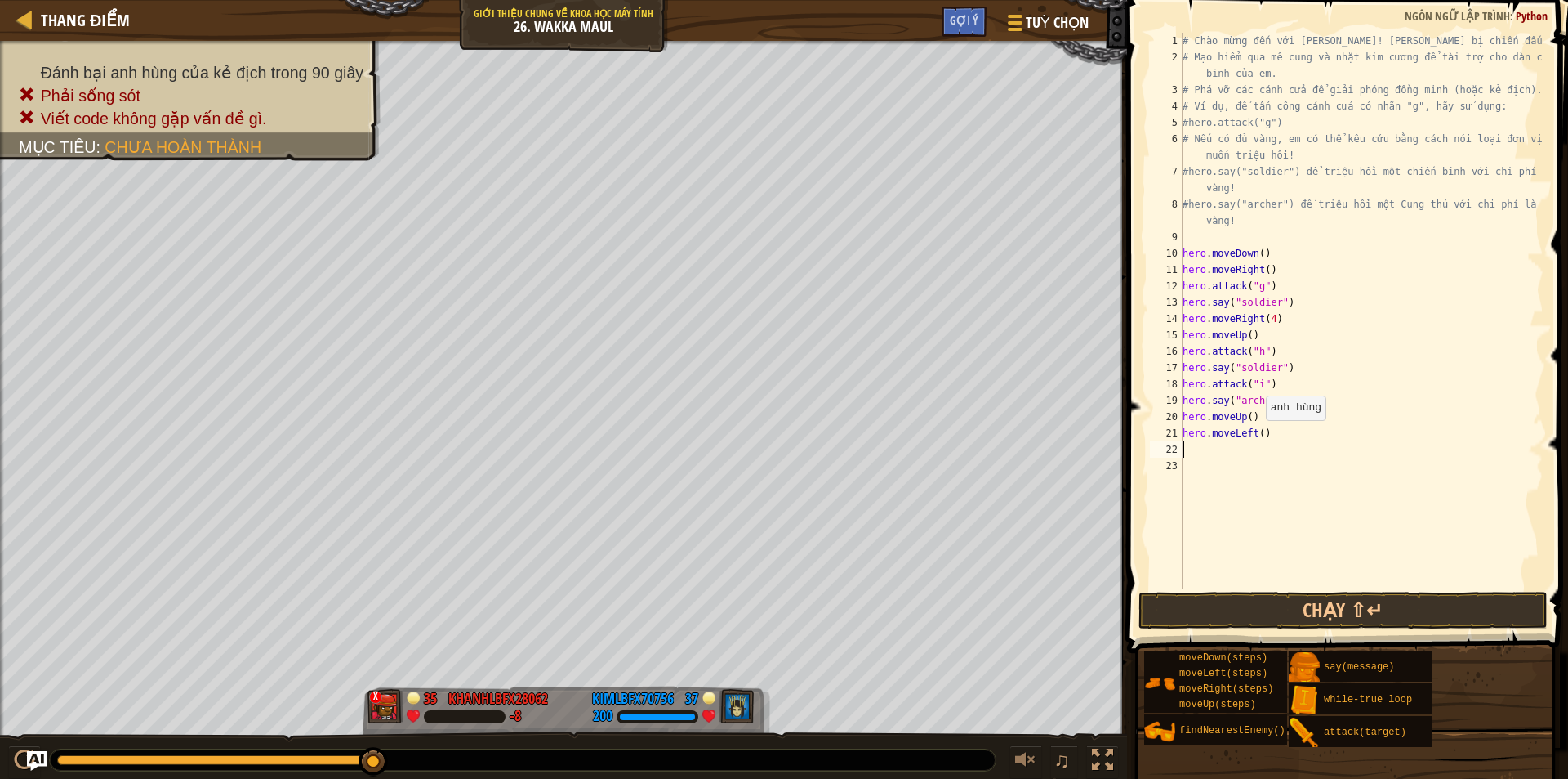
click at [1258, 436] on div "# Chào mừng đến với Wakka Maul! Chuẩn bị chiến đấu! # Mạo hiểm qua mê cung và n…" at bounding box center [1361, 327] width 364 height 589
type textarea "hero.moveLeft(3)"
click at [1267, 449] on div "# Chào mừng đến với Wakka Maul! Chuẩn bị chiến đấu! # Mạo hiểm qua mê cung và n…" at bounding box center [1361, 327] width 364 height 589
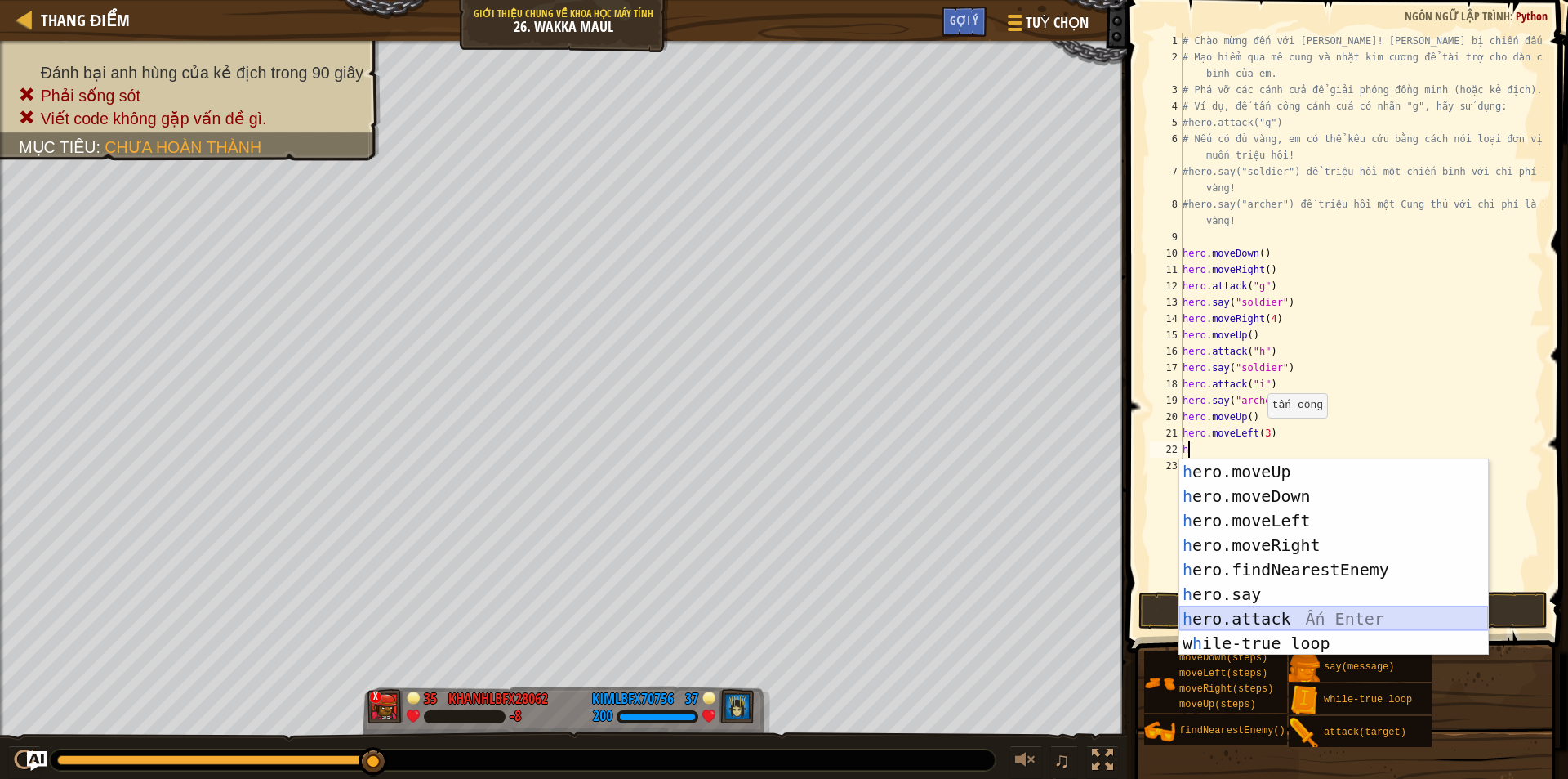
click at [1241, 611] on div "h ero.moveUp Ấn Enter h ero.moveDown Ấn Enter h ero.moveLeft Ấn Enter h ero.mov…" at bounding box center [1334, 581] width 309 height 245
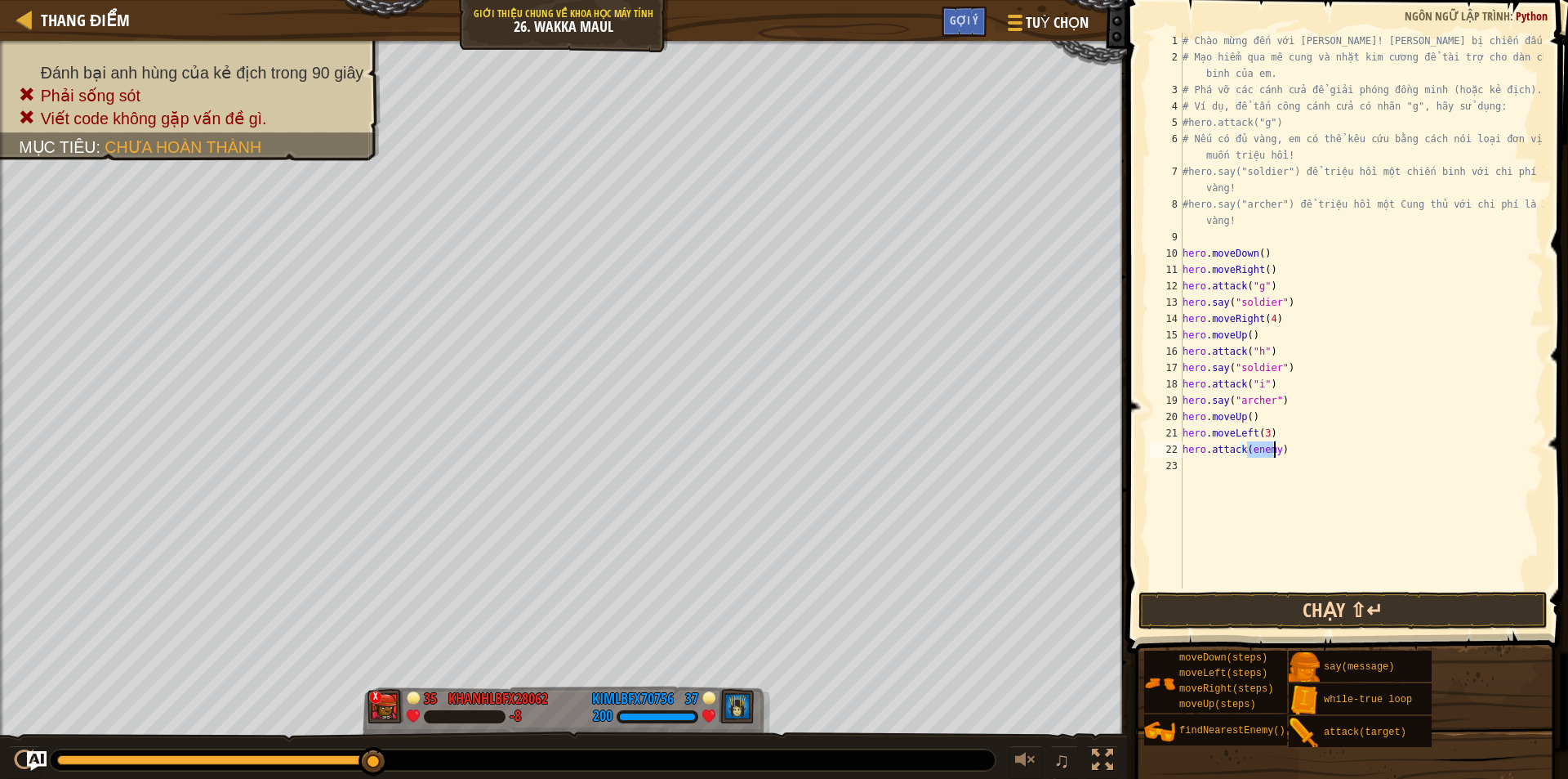
type textarea "hero.attack(enemy)"
click at [1224, 617] on button "Chạy ⇧↵" at bounding box center [1344, 611] width 409 height 37
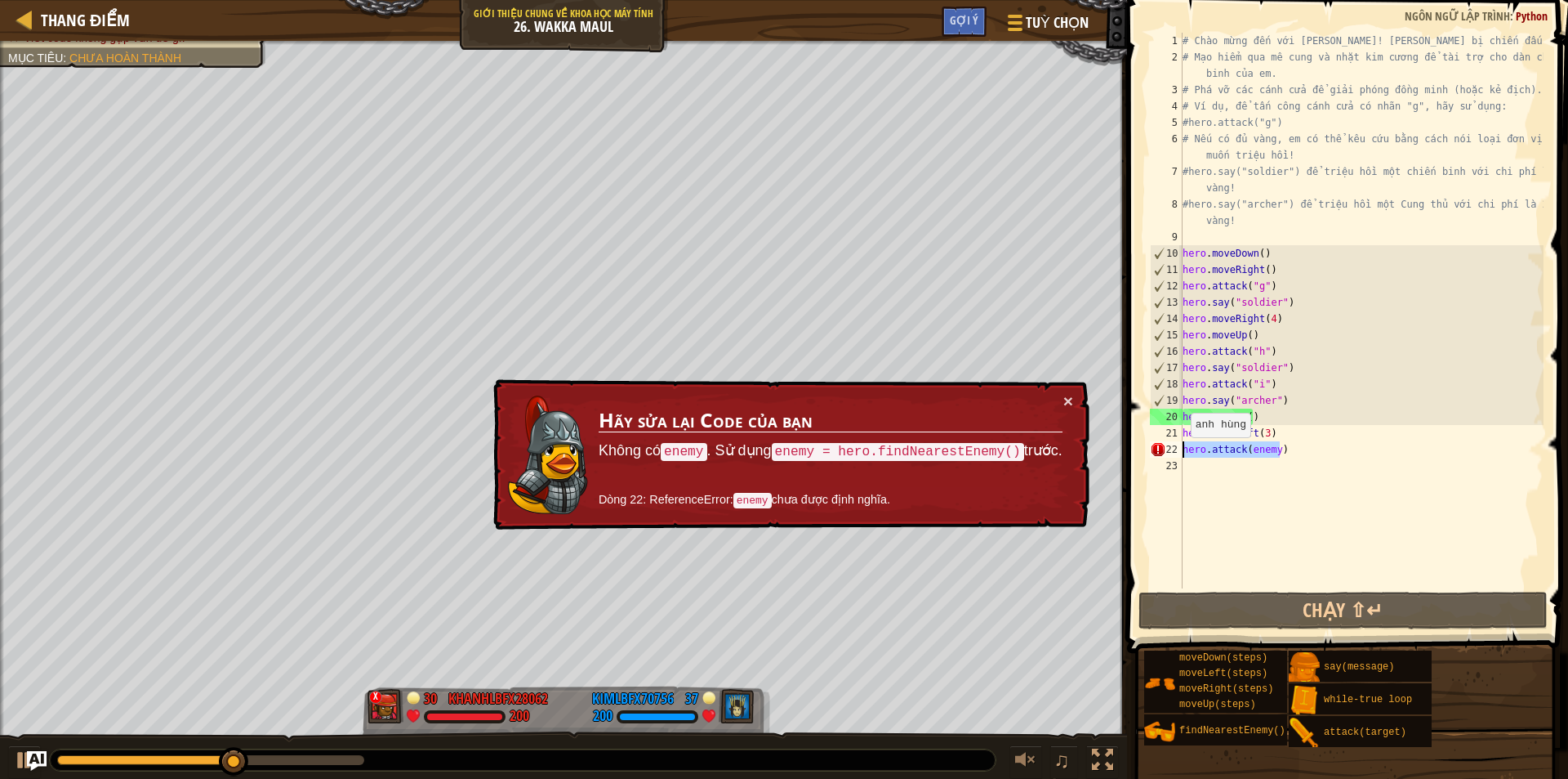
drag, startPoint x: 1285, startPoint y: 451, endPoint x: 1180, endPoint y: 449, distance: 105.0
click at [1180, 449] on div "hero.attack(enemy) 1 2 3 4 5 6 7 8 9 10 11 12 13 14 15 16 17 18 19 20 21 22 23 …" at bounding box center [1345, 310] width 397 height 555
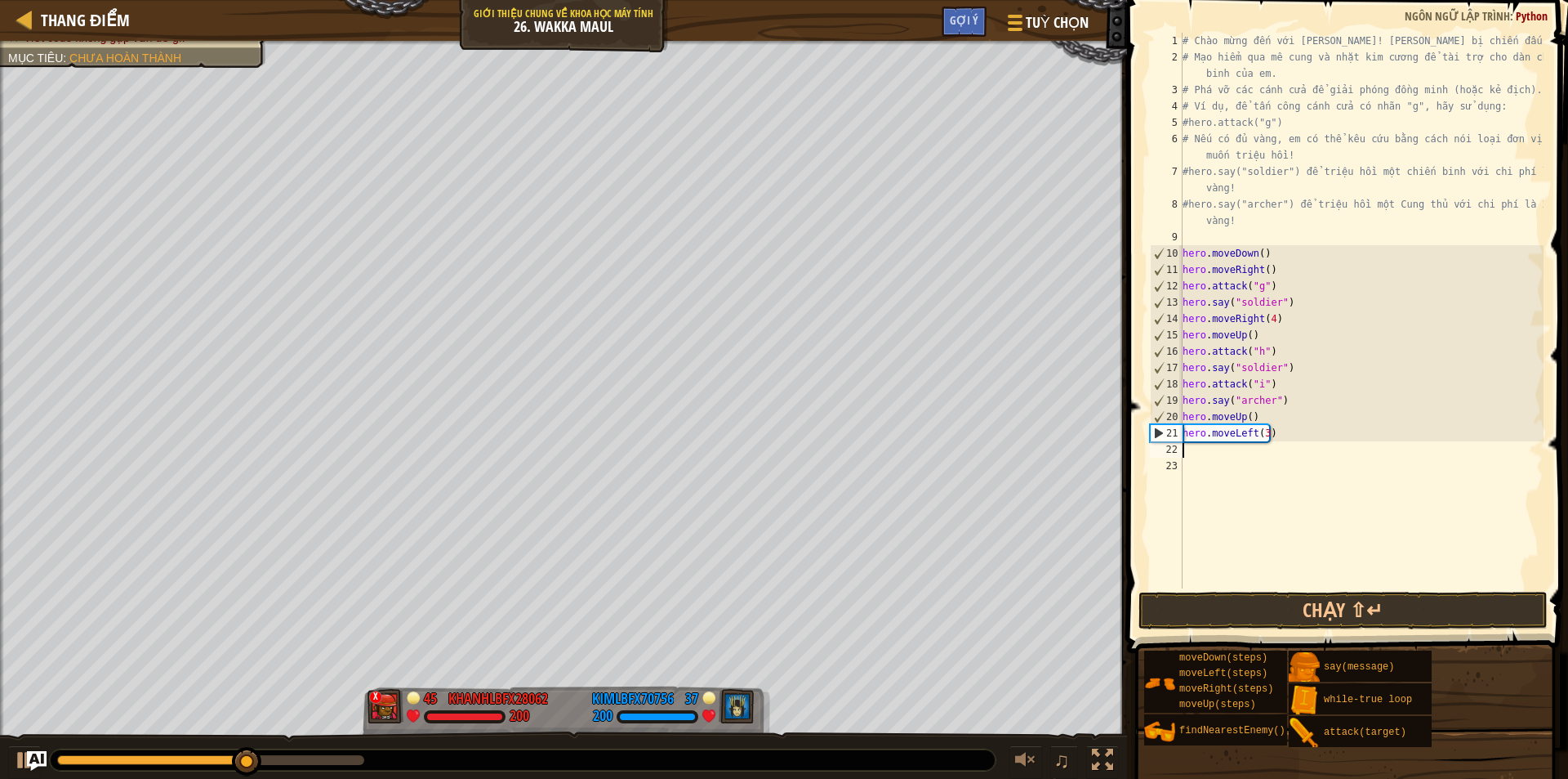
type textarea "h"
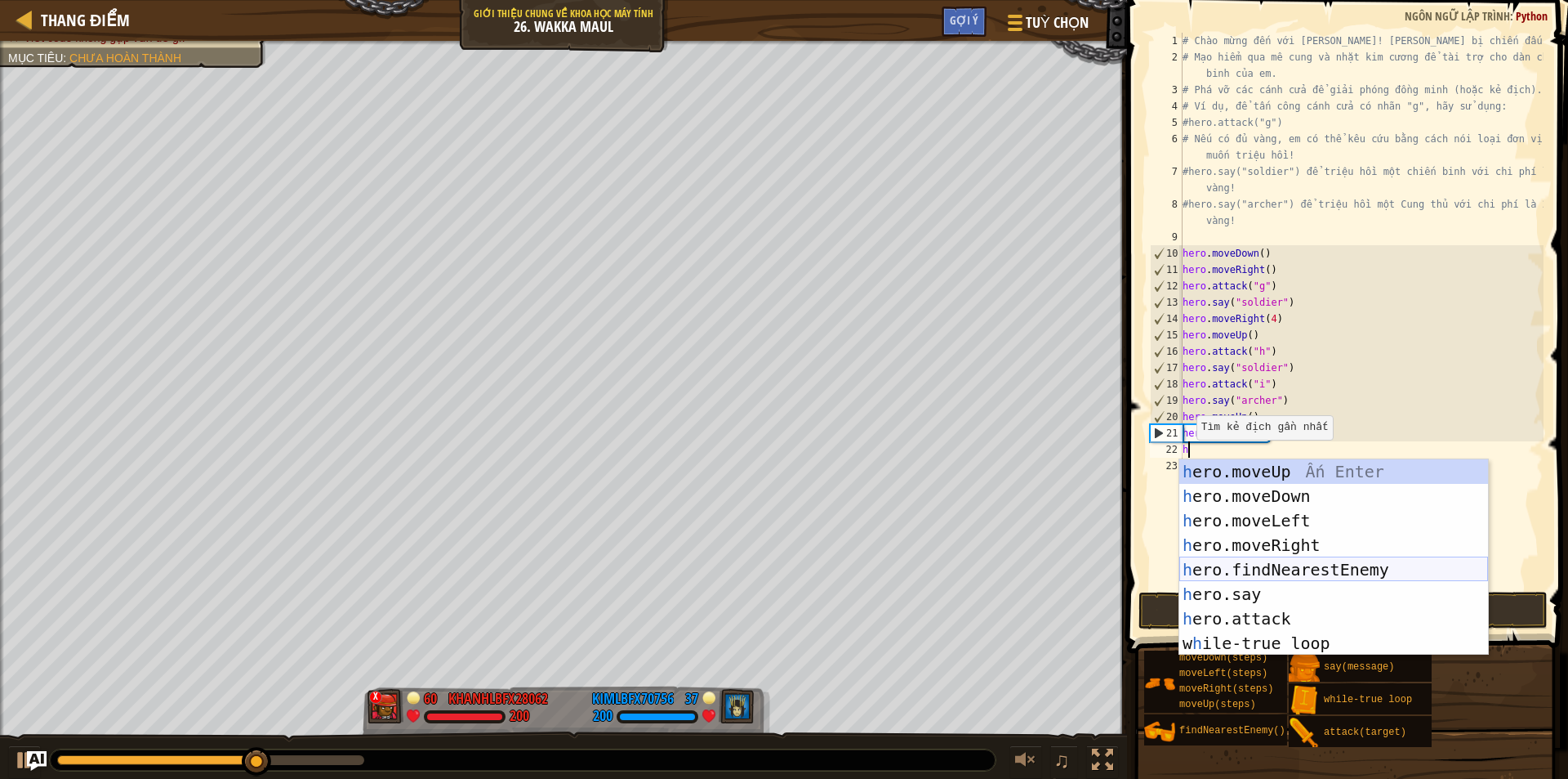
click at [1286, 564] on div "h ero.moveUp Ấn Enter h ero.moveDown Ấn Enter h ero.moveLeft Ấn Enter h ero.mov…" at bounding box center [1334, 581] width 309 height 245
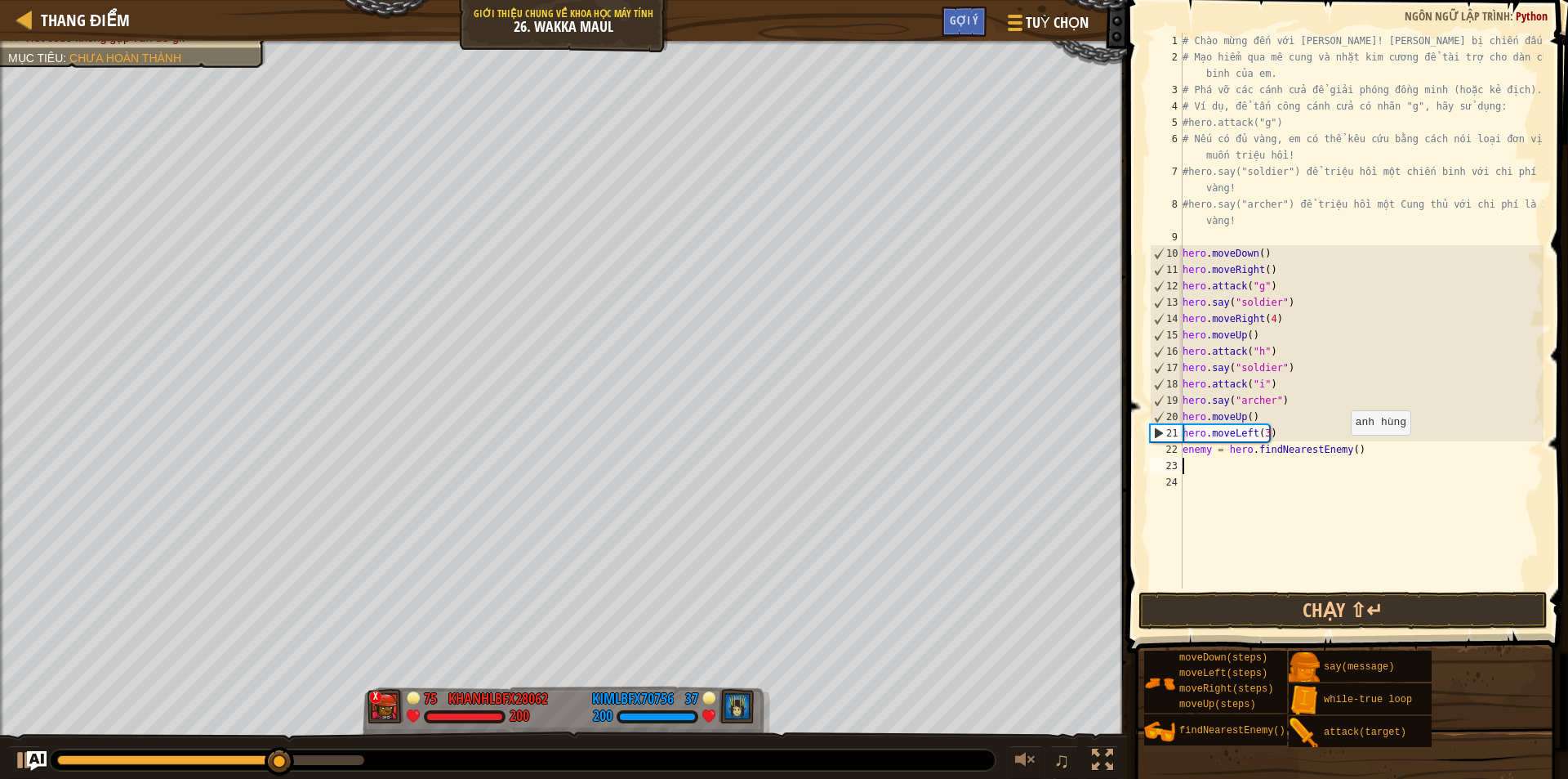
click at [1343, 451] on div "# Chào mừng đến với Wakka Maul! Chuẩn bị chiến đấu! # Mạo hiểm qua mê cung và n…" at bounding box center [1361, 327] width 364 height 589
click at [1337, 603] on button "Chạy ⇧↵" at bounding box center [1344, 611] width 409 height 37
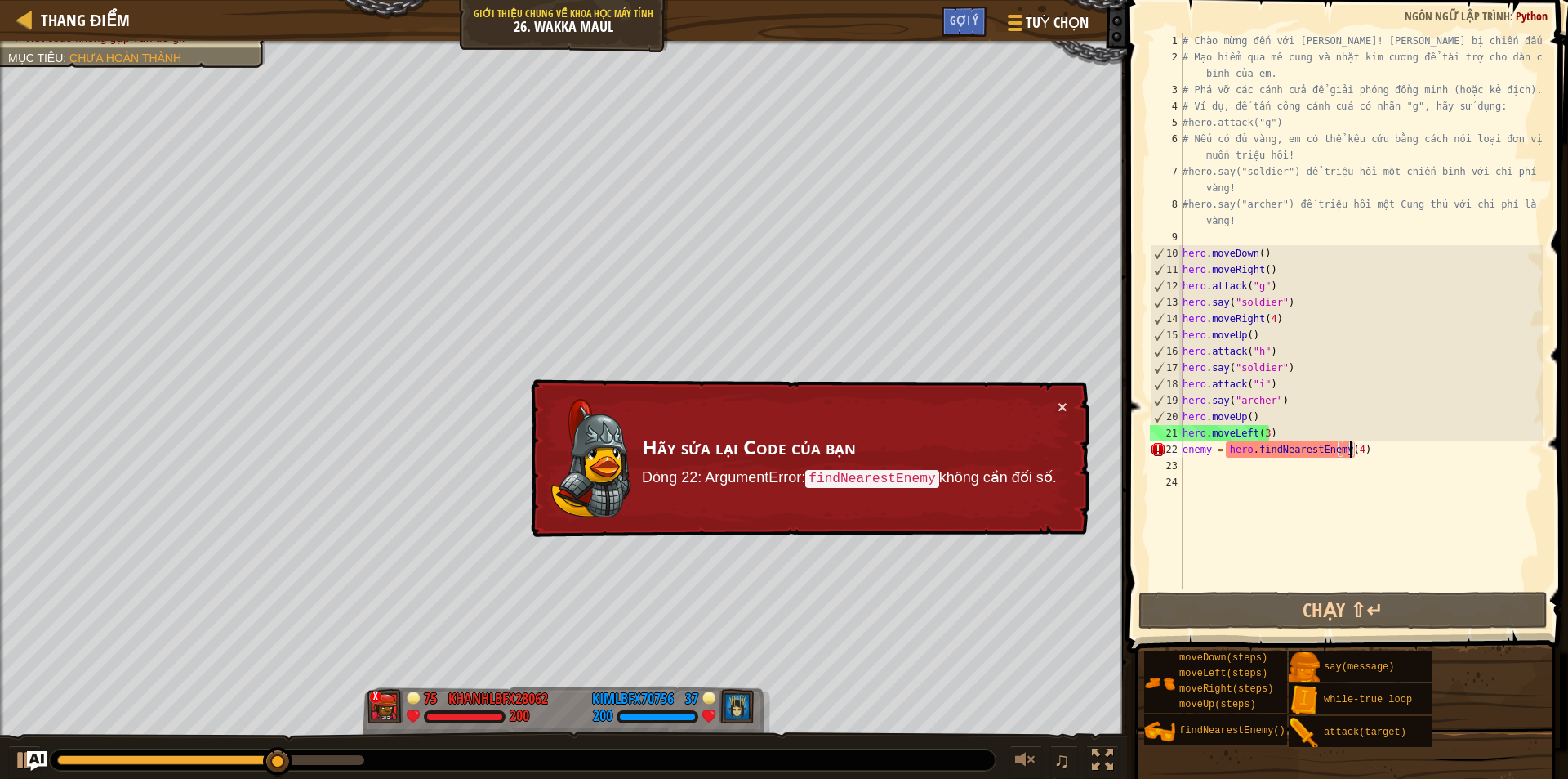
type textarea "enemy = hero.findNearestEnemy()"
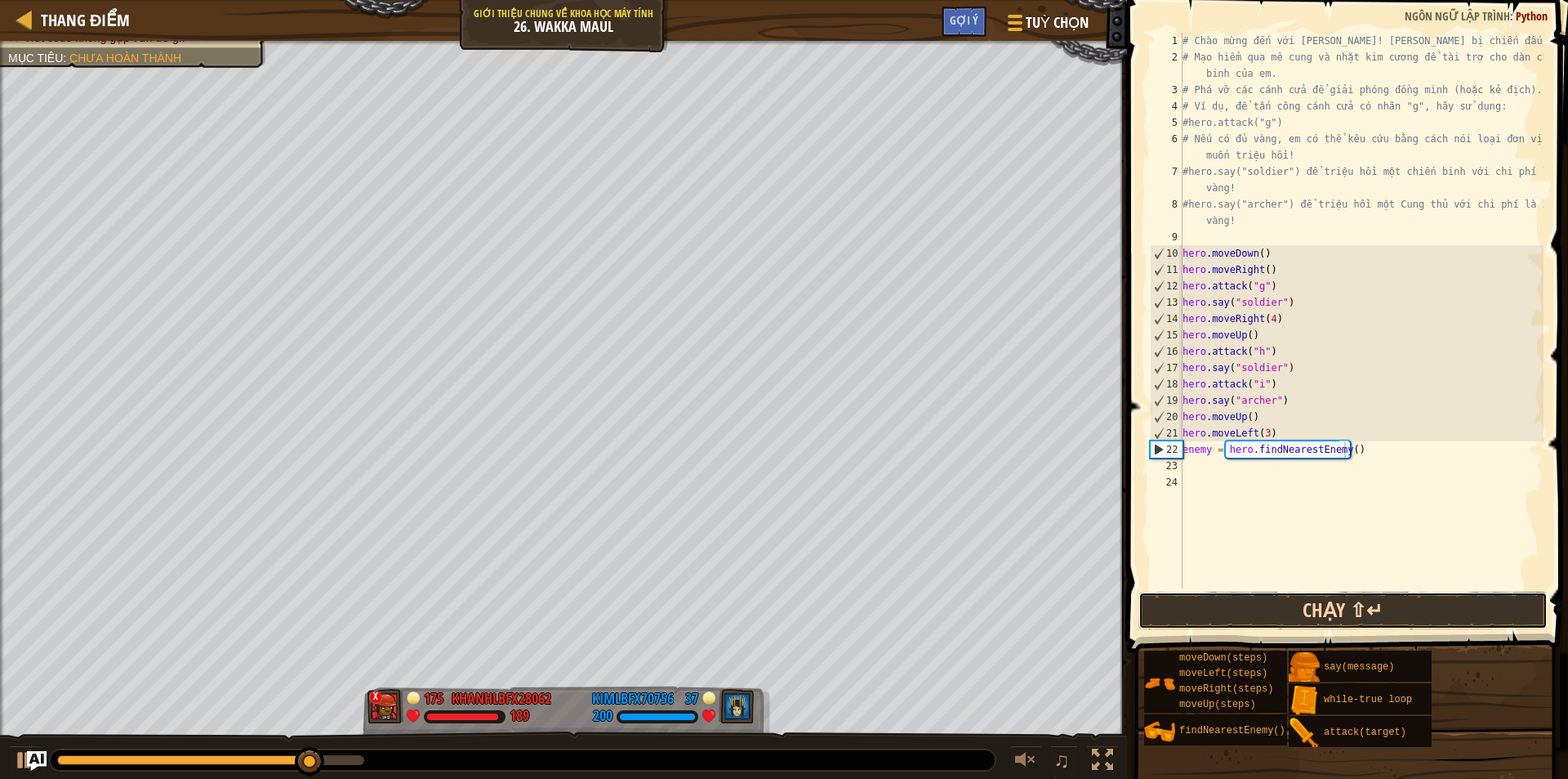
click at [1292, 607] on button "Chạy ⇧↵" at bounding box center [1344, 611] width 409 height 37
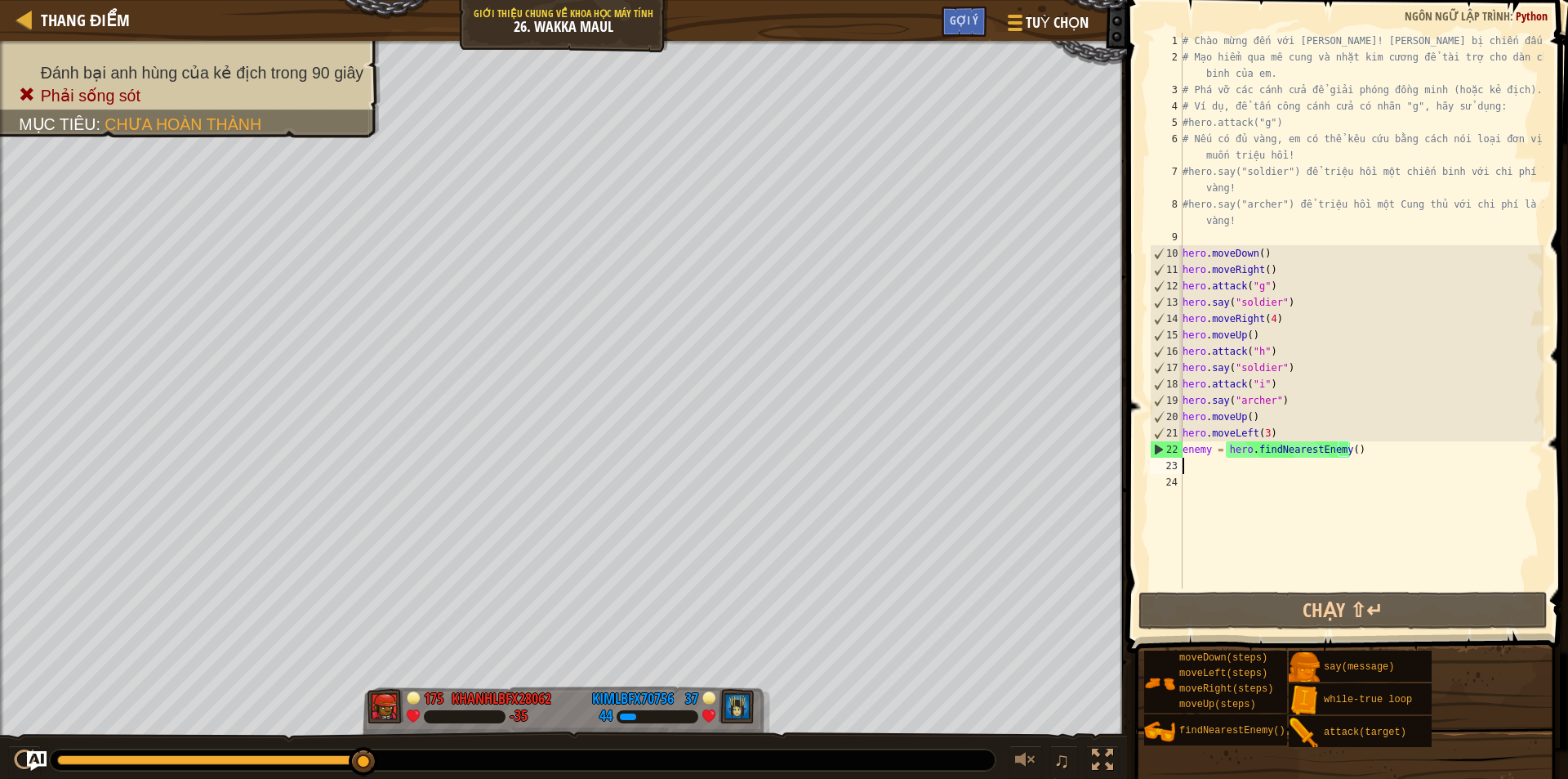
click at [1227, 471] on div "# Chào mừng đến với Wakka Maul! Chuẩn bị chiến đấu! # Mạo hiểm qua mê cung và n…" at bounding box center [1361, 327] width 364 height 589
type textarea "h"
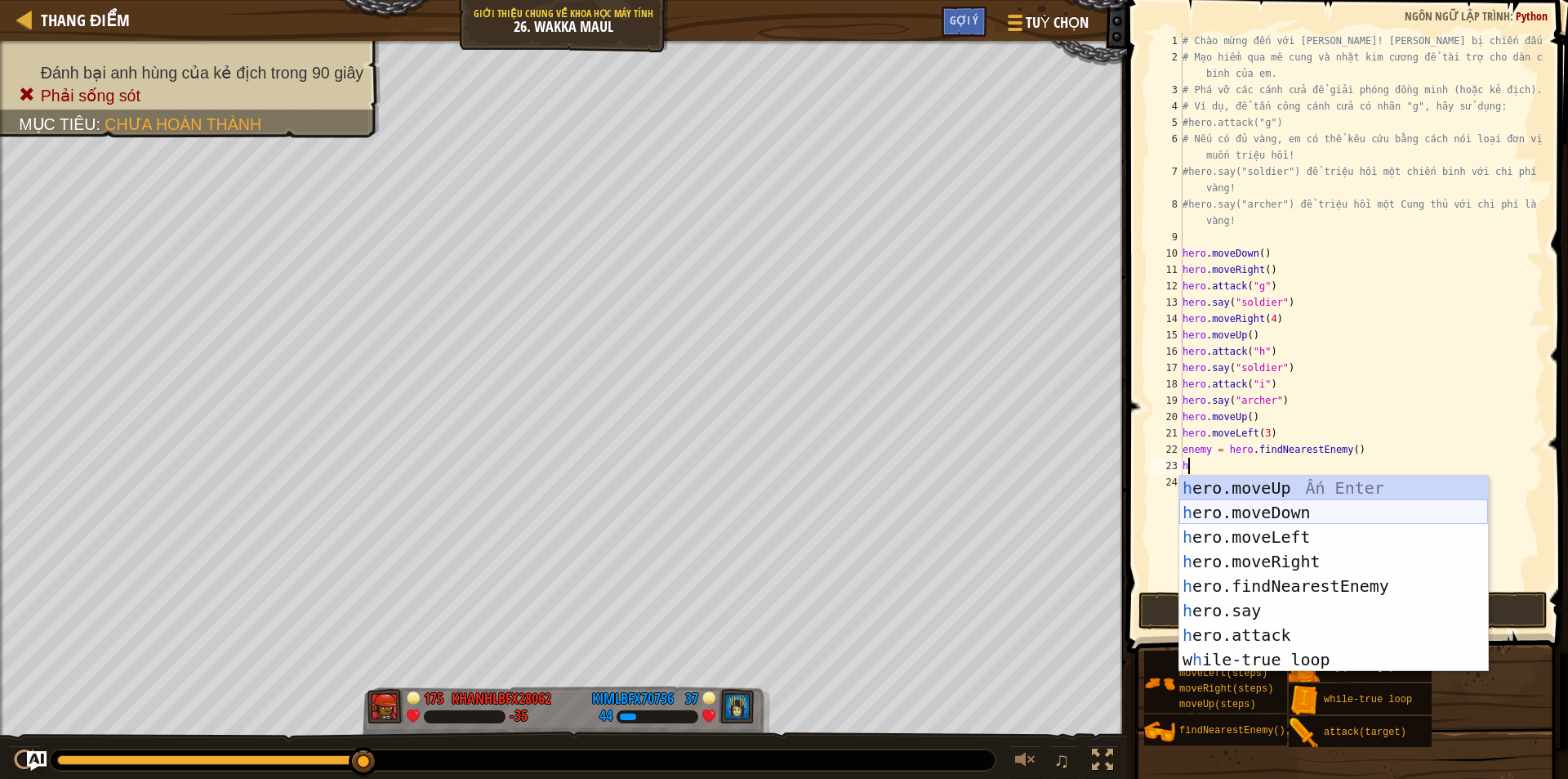
click at [1251, 517] on div "h ero.moveUp Ấn Enter h ero.moveDown Ấn Enter h ero.moveLeft Ấn Enter h ero.mov…" at bounding box center [1334, 598] width 309 height 245
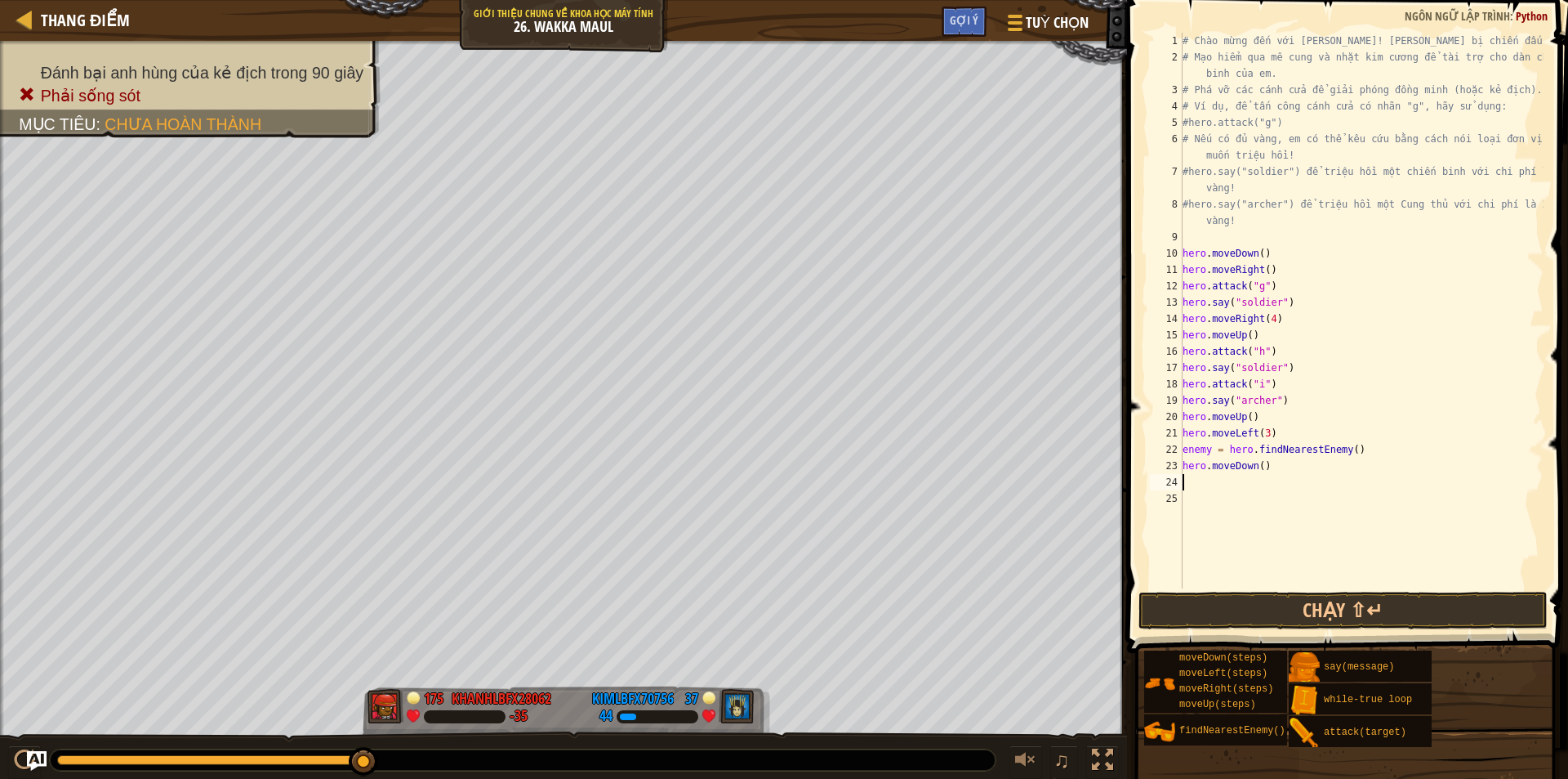
click at [1256, 474] on div "# Chào mừng đến với Wakka Maul! Chuẩn bị chiến đấu! # Mạo hiểm qua mê cung và n…" at bounding box center [1361, 327] width 364 height 589
click at [1256, 469] on div "# Chào mừng đến với Wakka Maul! Chuẩn bị chiến đấu! # Mạo hiểm qua mê cung và n…" at bounding box center [1361, 327] width 364 height 589
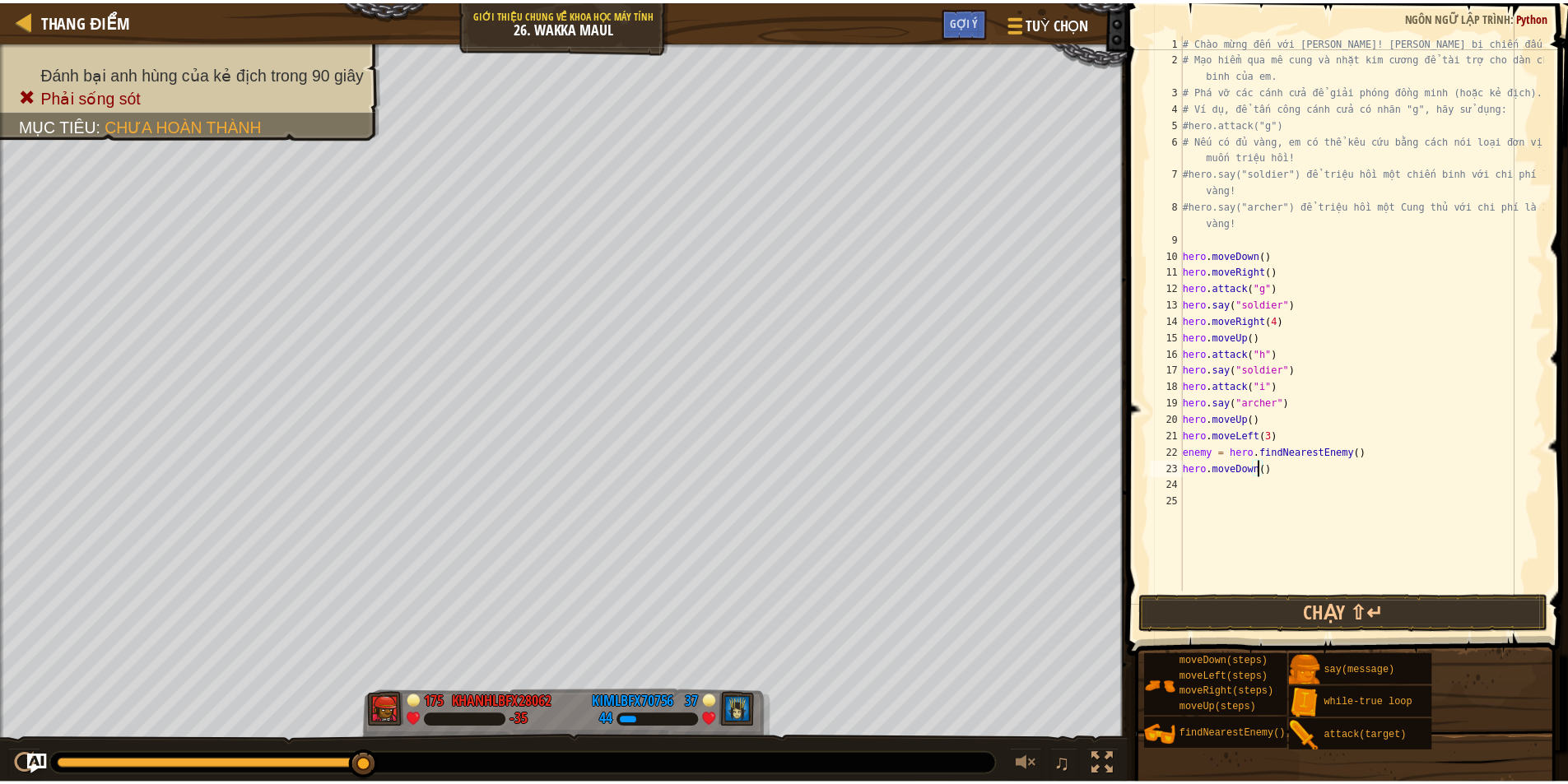
scroll to position [7, 6]
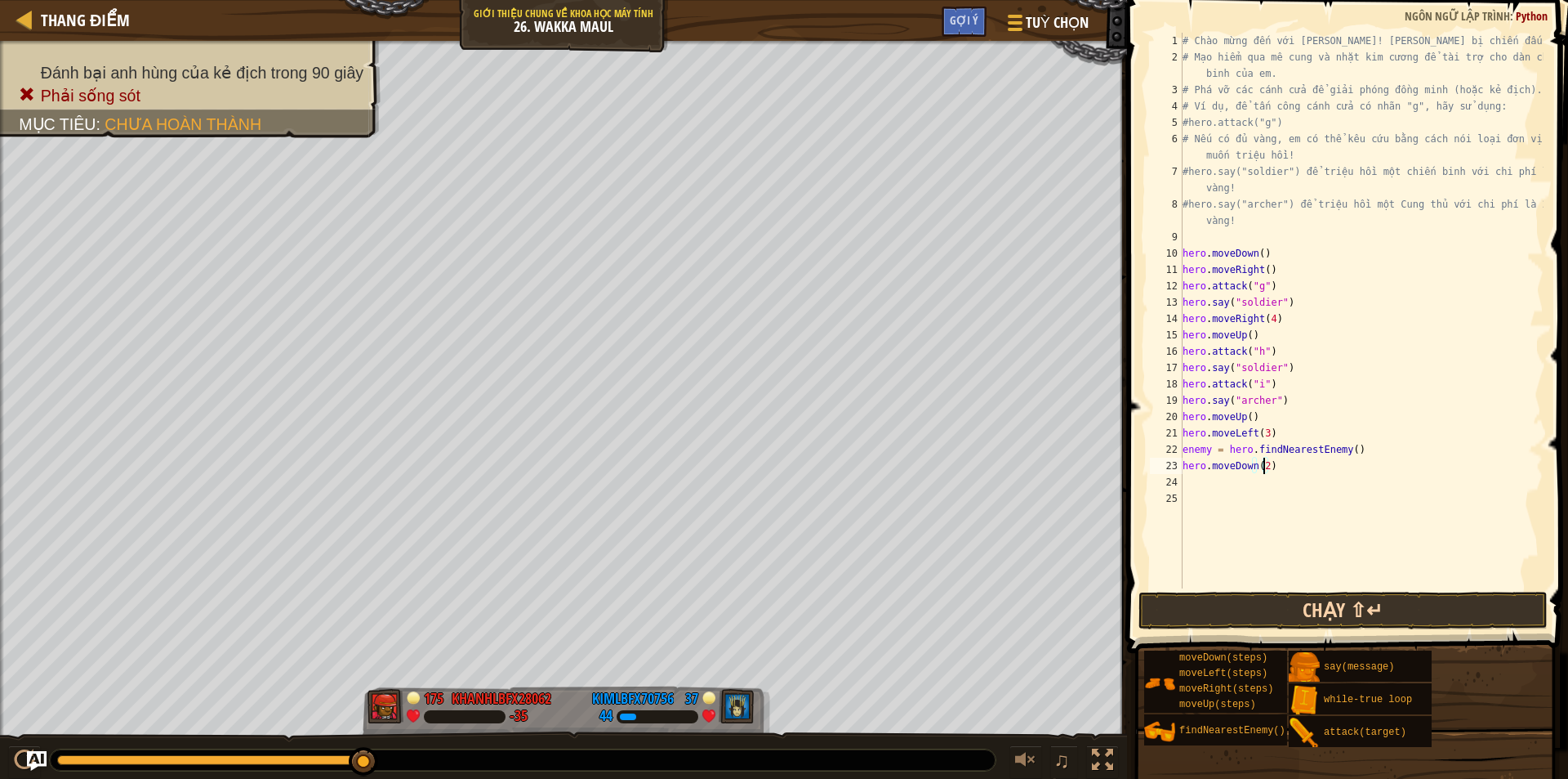
type textarea "hero.moveDown(2)"
click at [1219, 612] on button "Chạy ⇧↵" at bounding box center [1344, 611] width 409 height 37
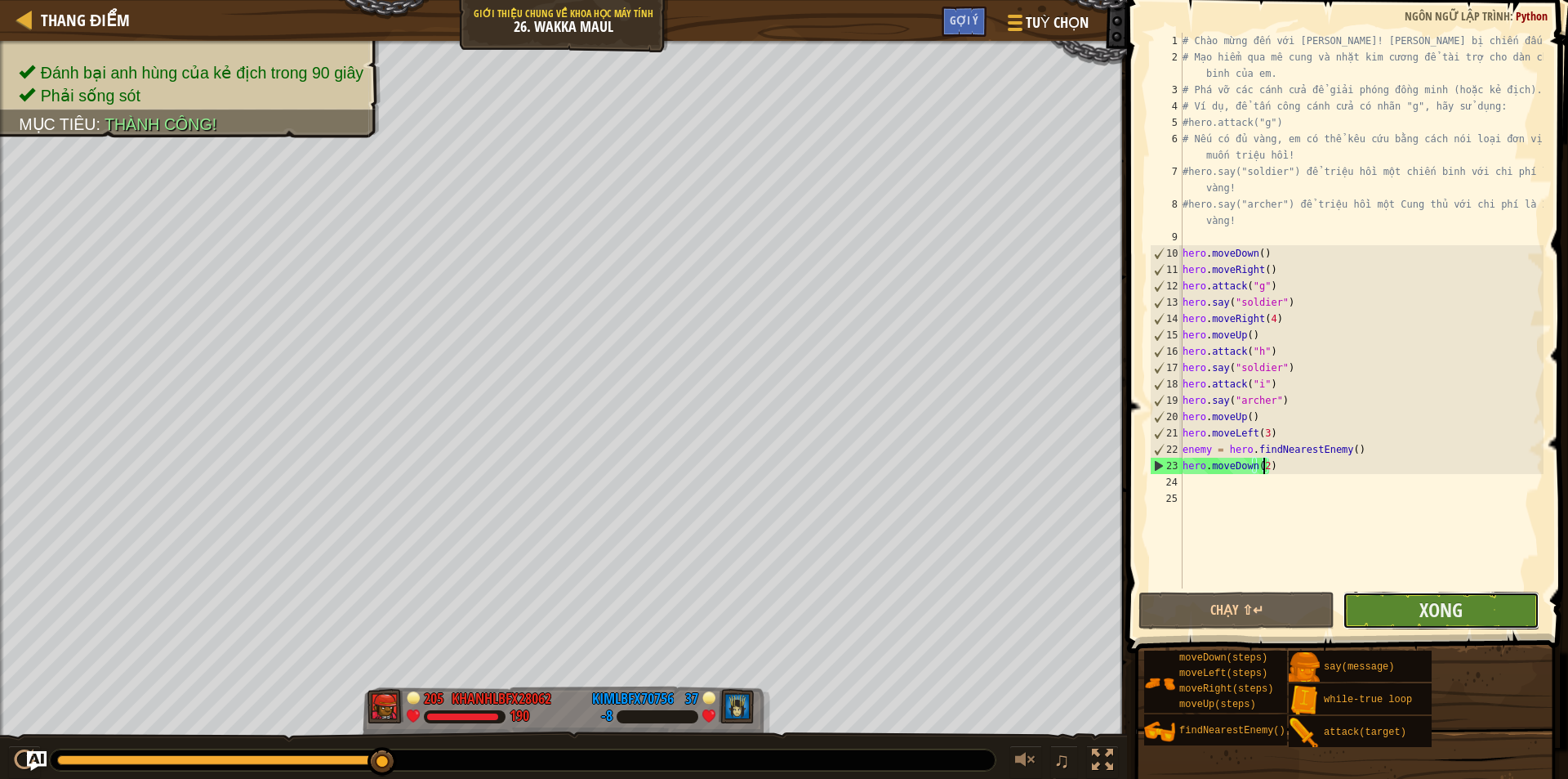
click at [1392, 605] on button "Xong" at bounding box center [1440, 611] width 196 height 37
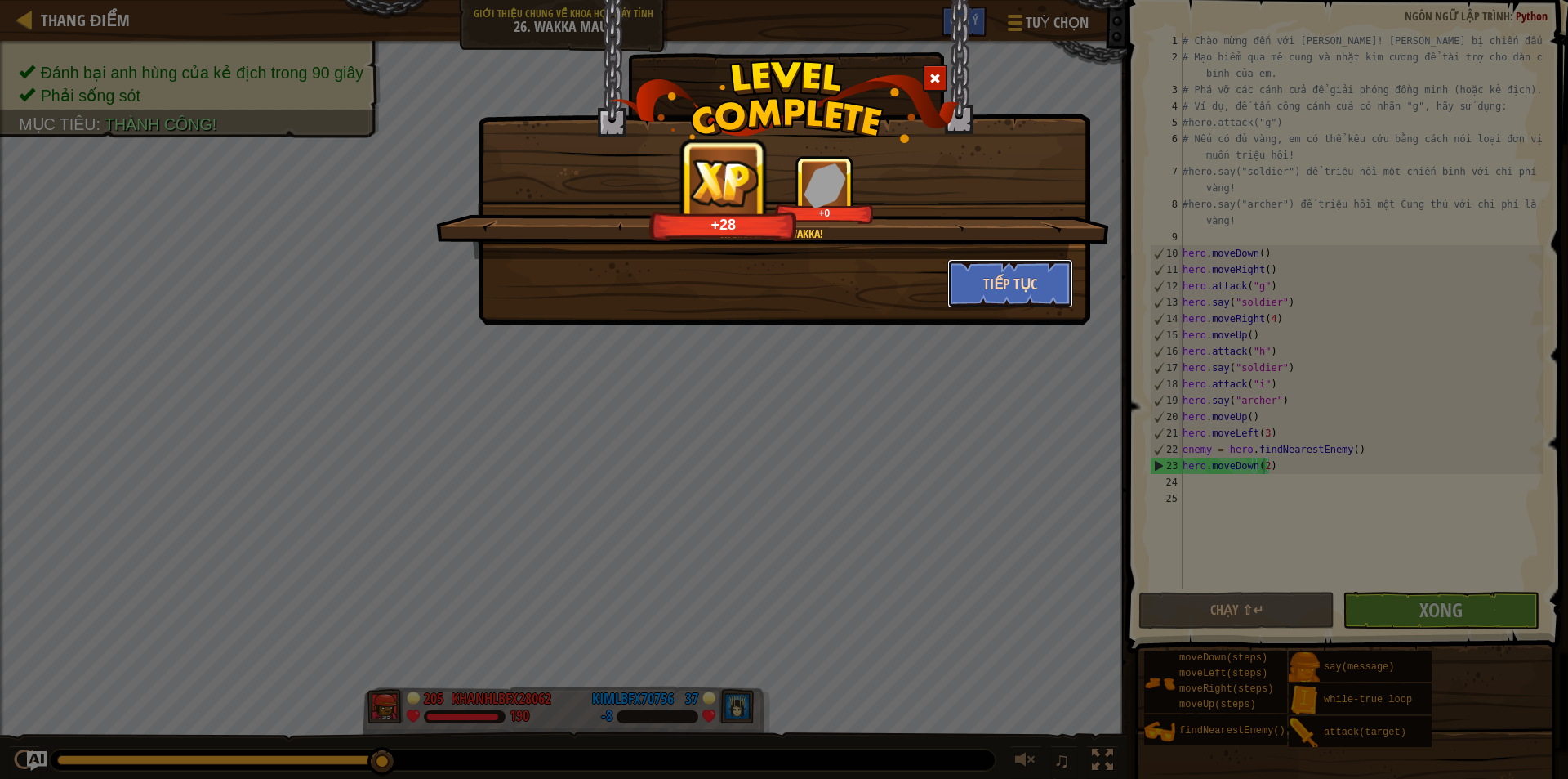
click at [985, 290] on button "Tiếp tục" at bounding box center [1011, 284] width 127 height 49
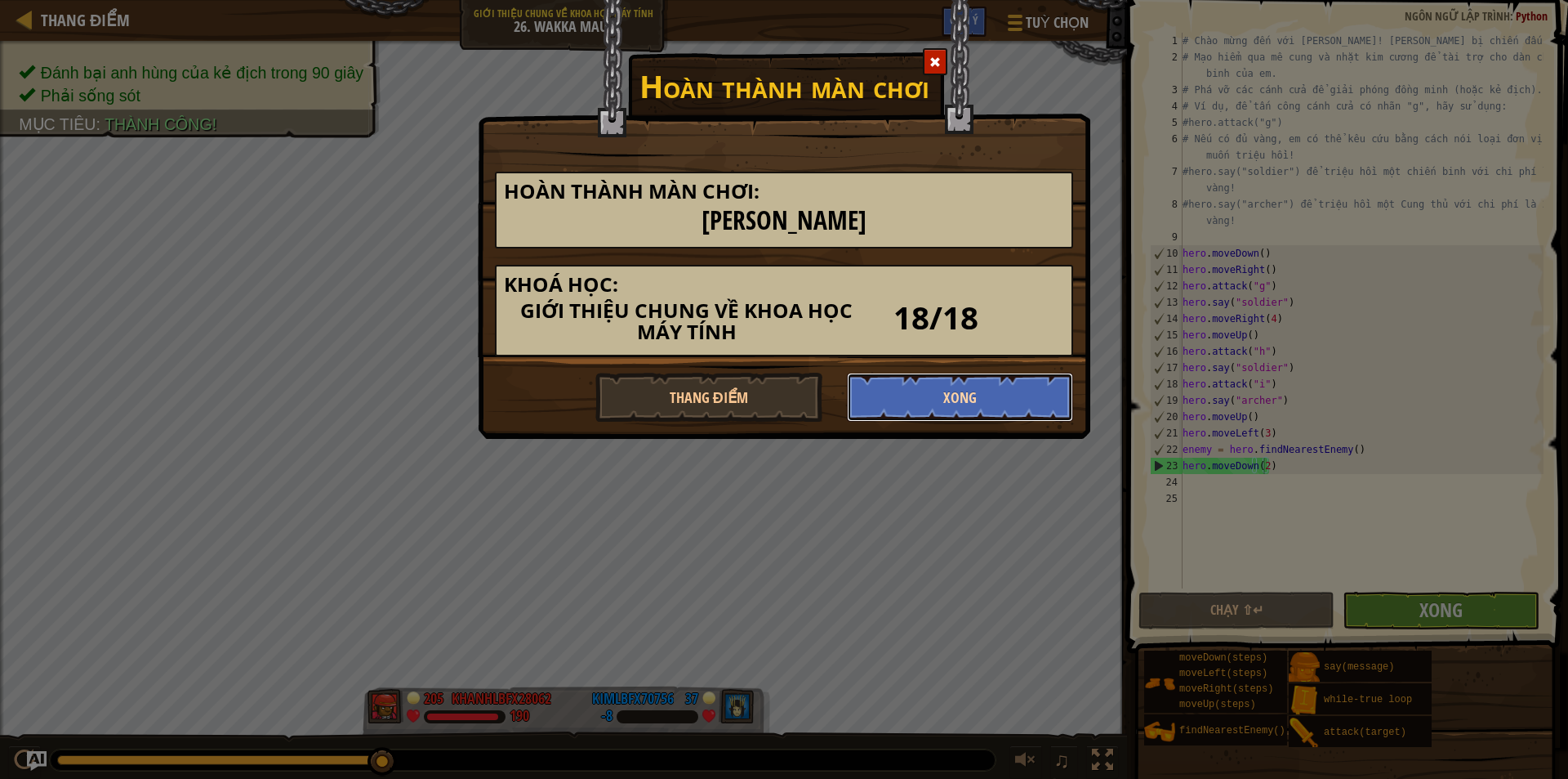
click at [936, 386] on button "Xong" at bounding box center [961, 397] width 227 height 49
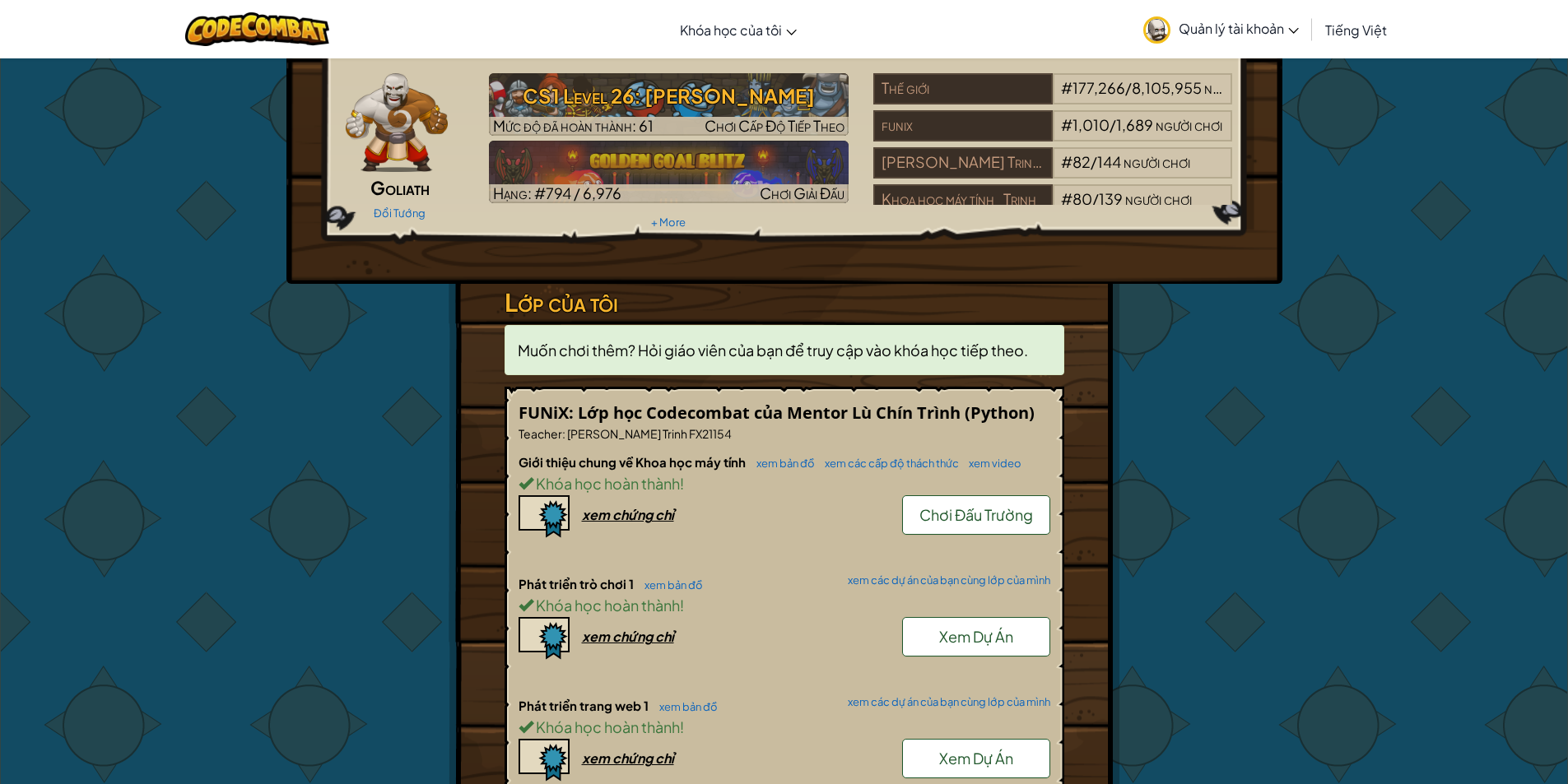
scroll to position [82, 0]
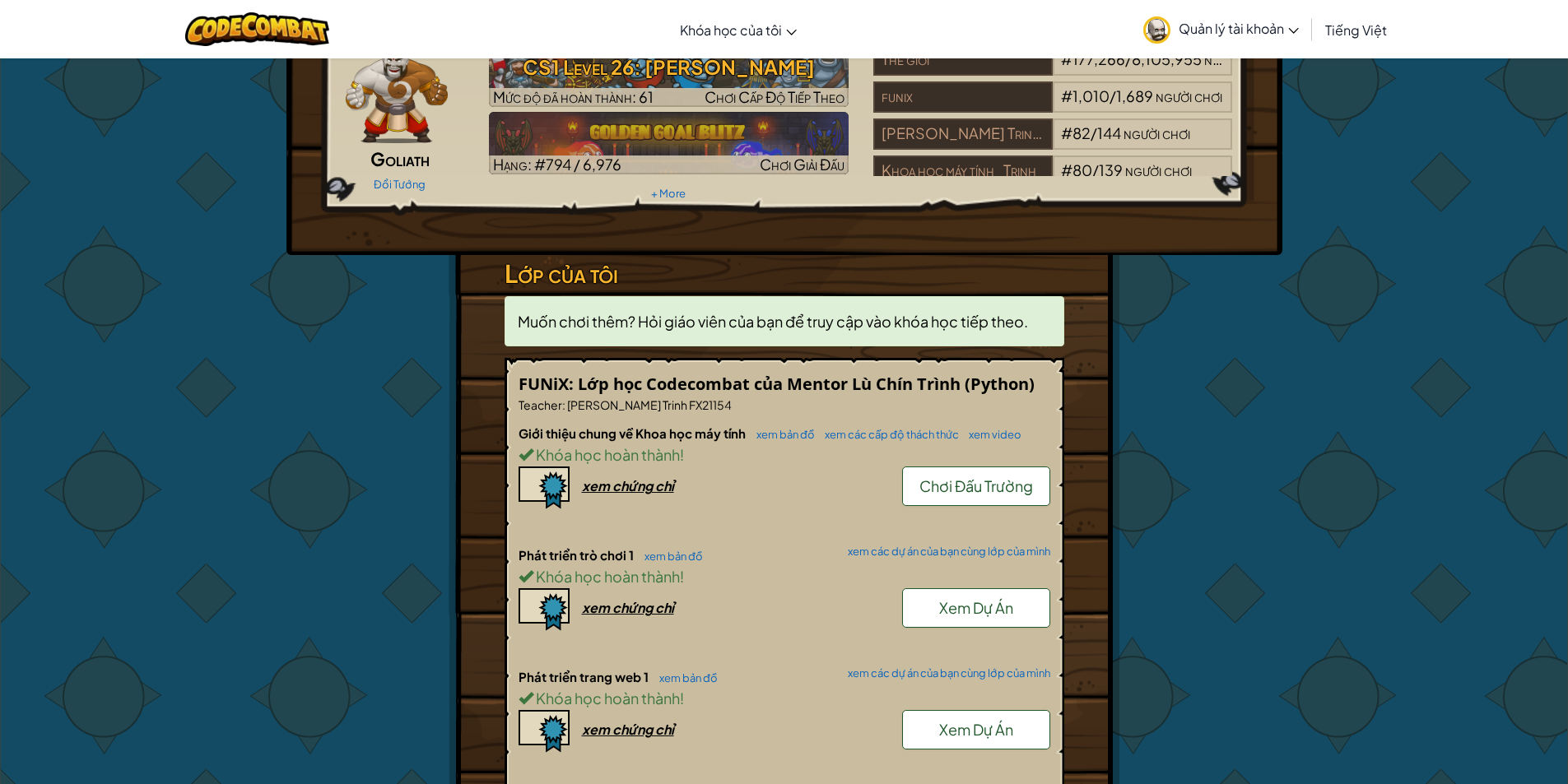
click at [926, 492] on span "Chơi Đấu Trường" at bounding box center [976, 486] width 114 height 19
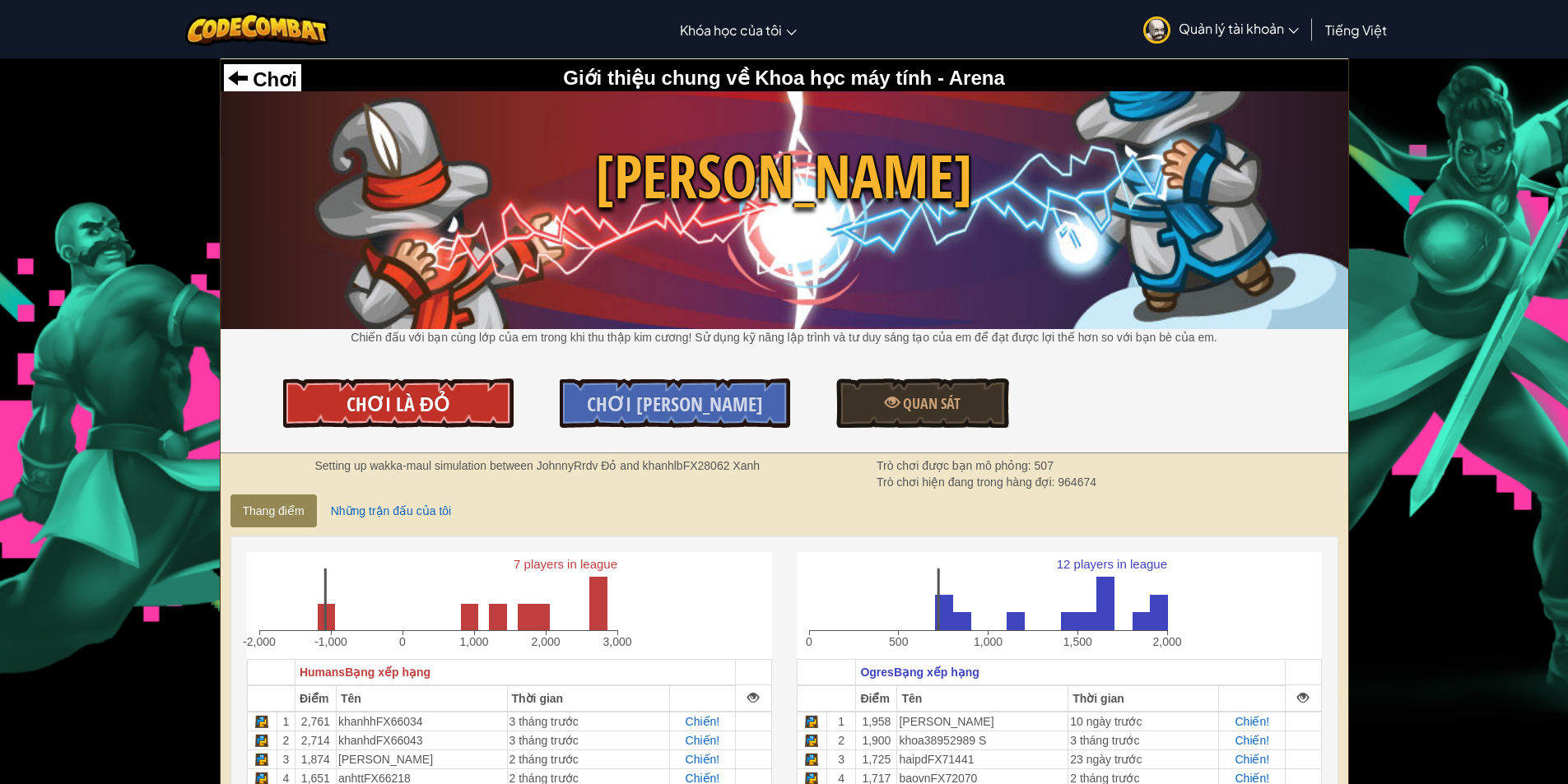
click at [467, 393] on link "Chơi là Đỏ" at bounding box center [398, 403] width 230 height 50
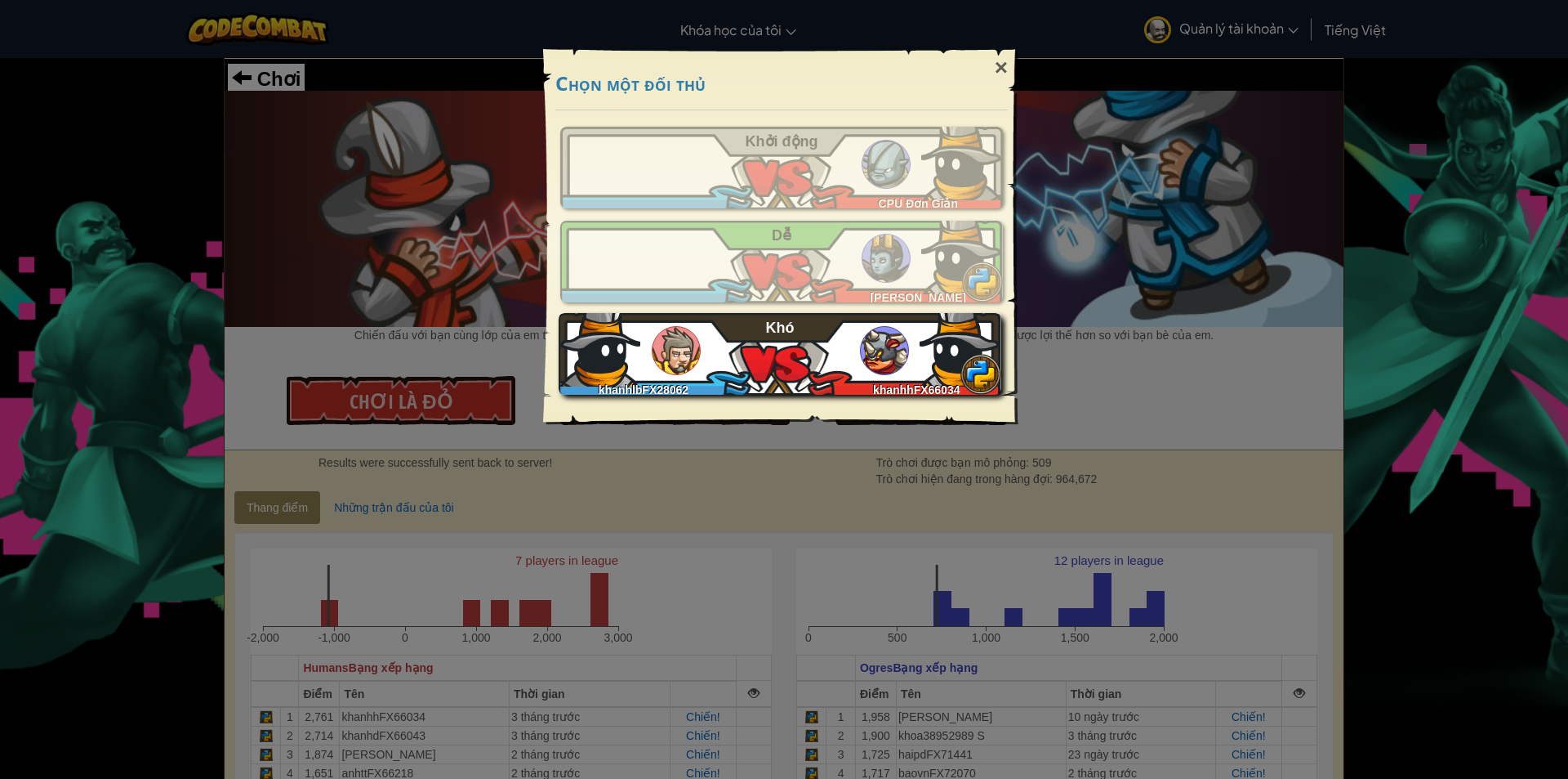
click at [883, 354] on img at bounding box center [885, 351] width 49 height 49
